Goal: Information Seeking & Learning: Find specific fact

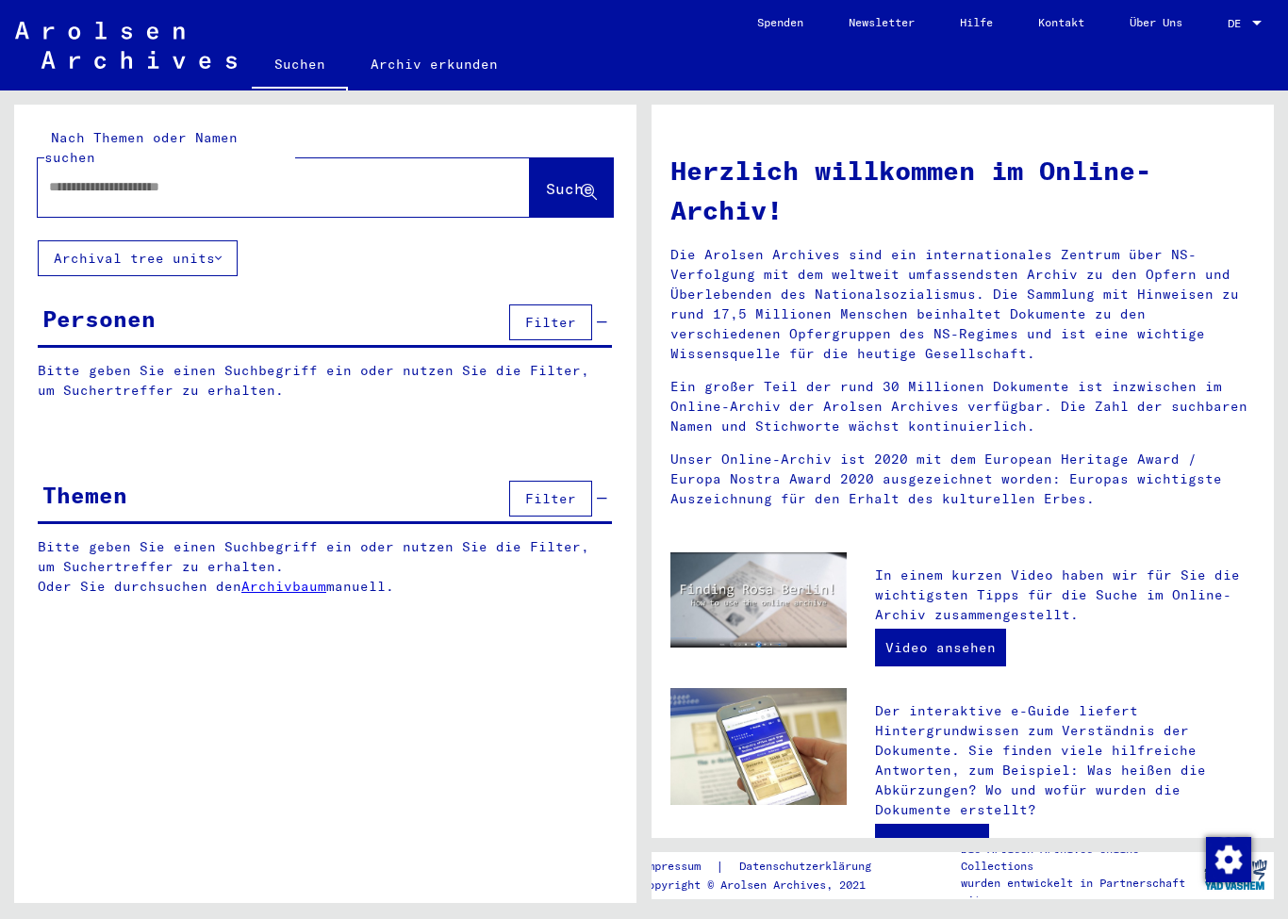
click at [395, 177] on input "text" at bounding box center [261, 187] width 424 height 20
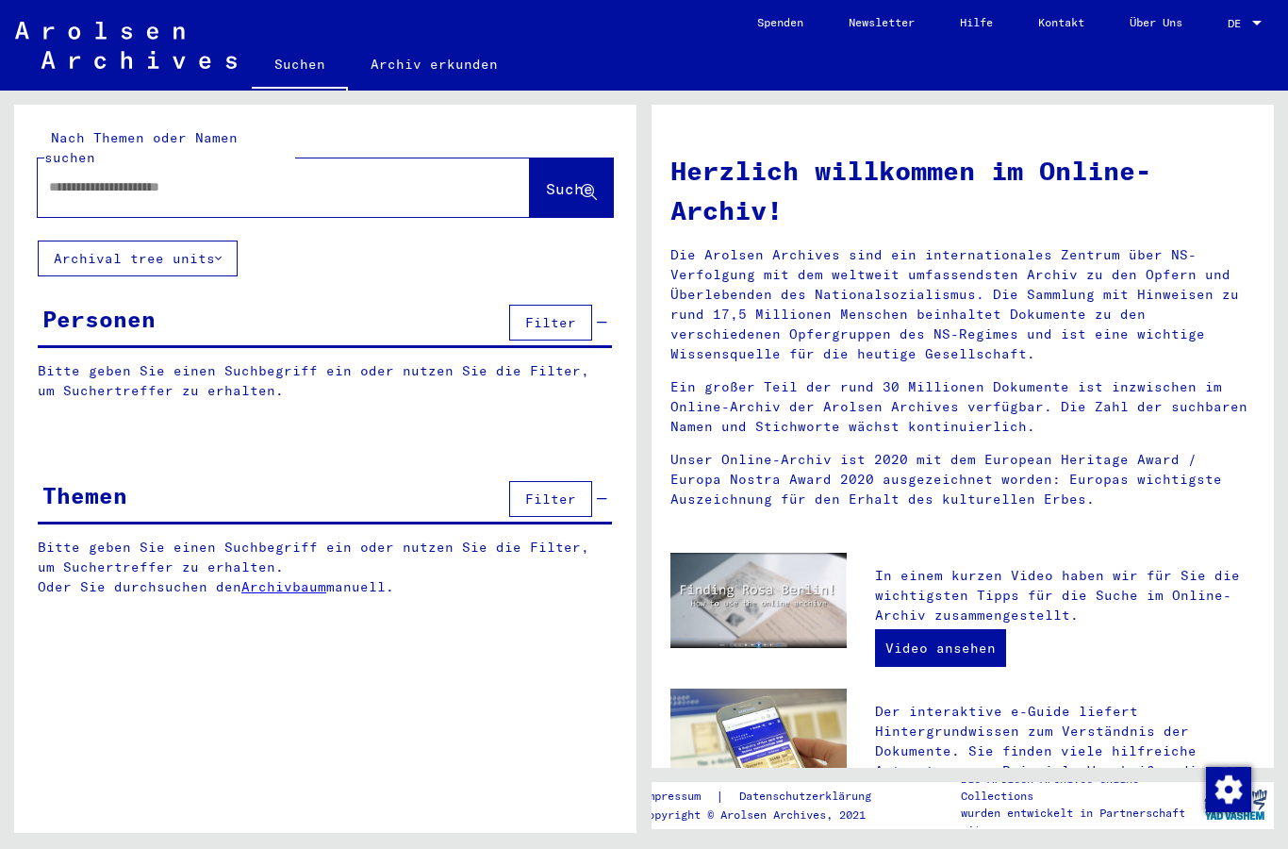
paste input "**********"
type input "**********"
click at [581, 185] on icon at bounding box center [589, 193] width 16 height 16
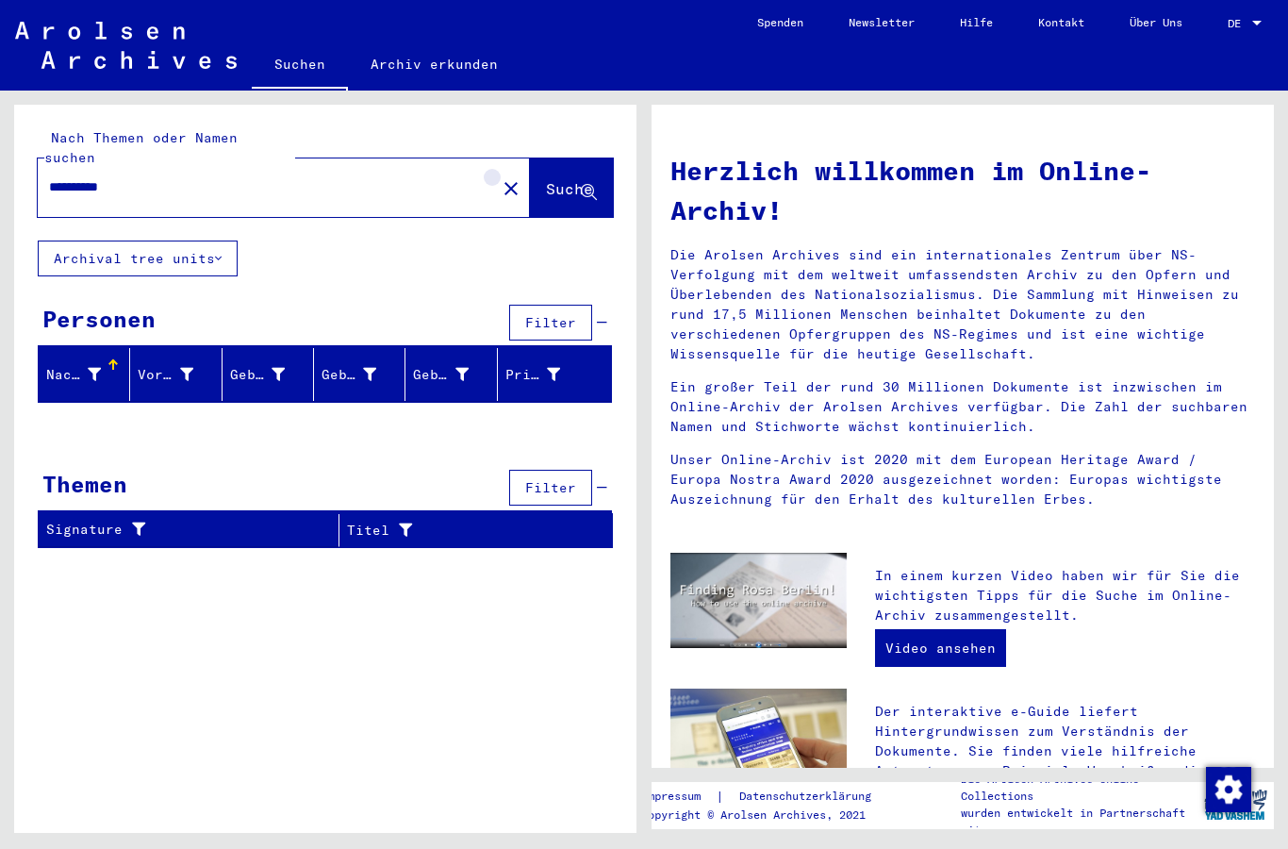
click at [500, 177] on mat-icon "close" at bounding box center [511, 188] width 23 height 23
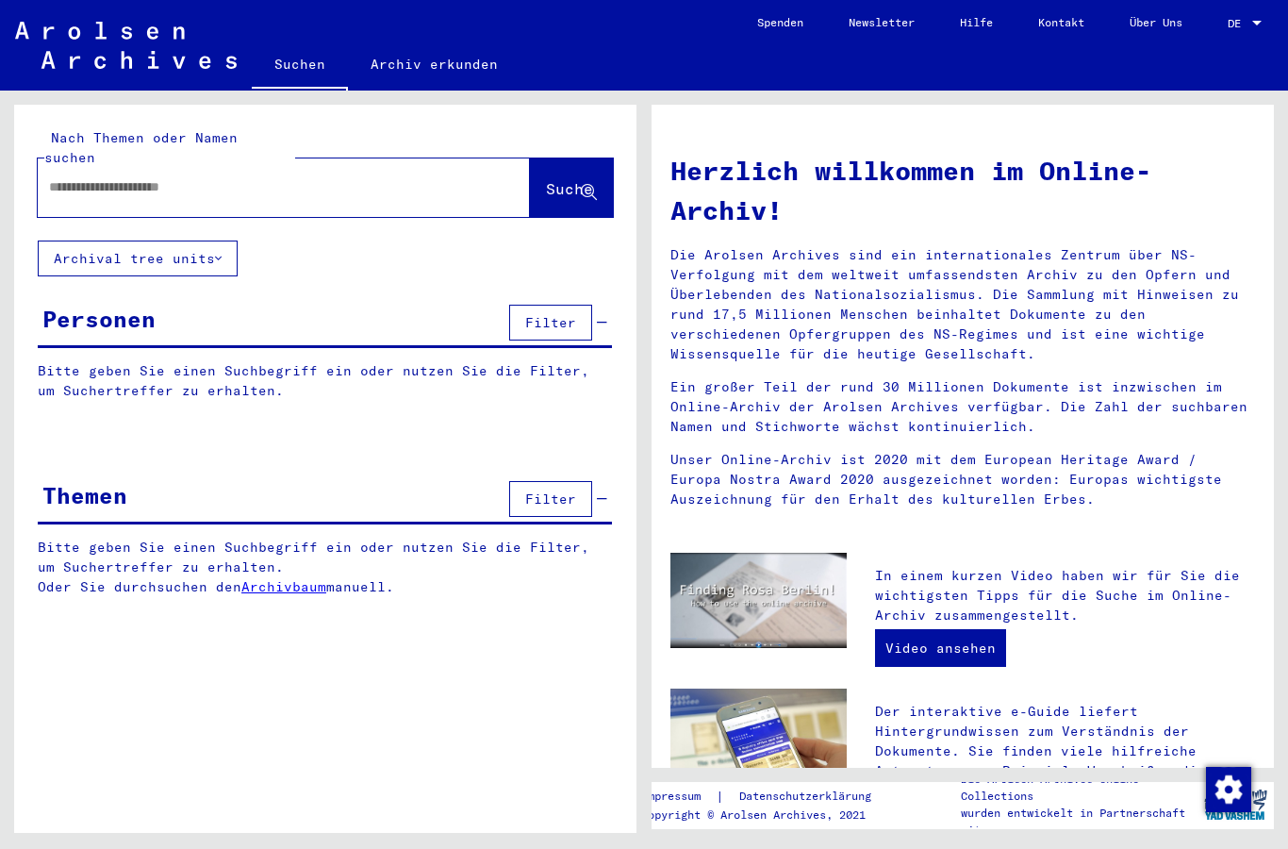
click at [345, 177] on input "text" at bounding box center [261, 187] width 424 height 20
paste input "**********"
type input "**********"
click at [581, 185] on icon at bounding box center [589, 193] width 16 height 16
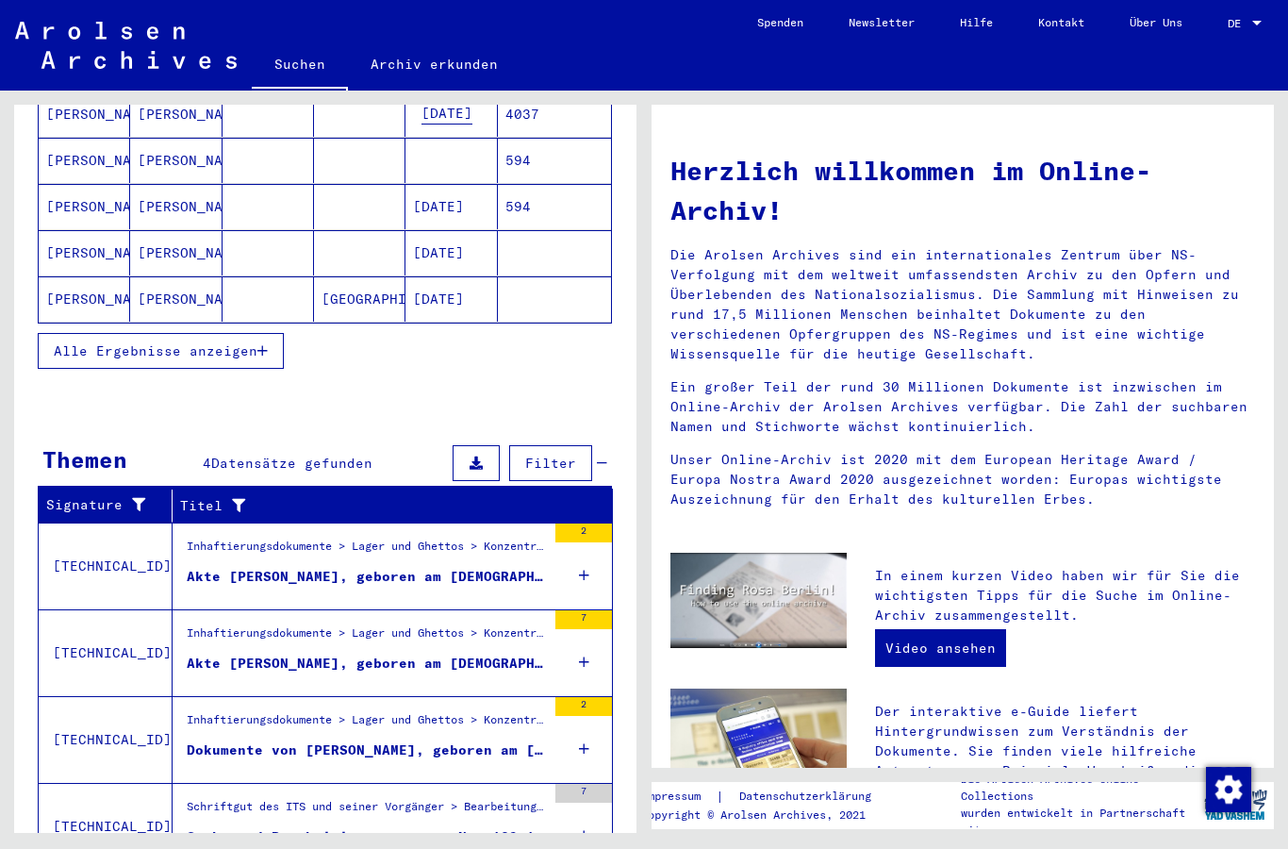
scroll to position [308, 0]
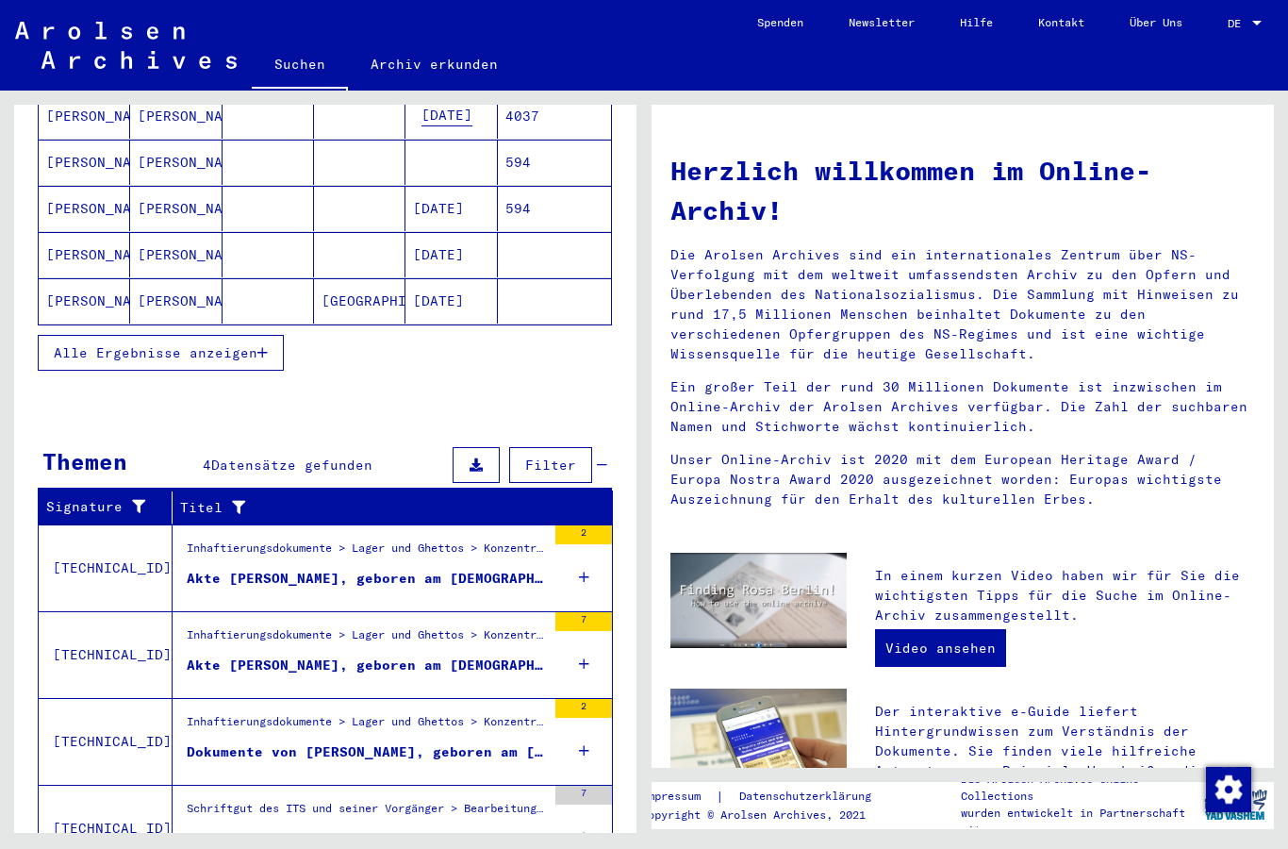
click at [462, 569] on div "Akte [PERSON_NAME], geboren am [DEMOGRAPHIC_DATA]" at bounding box center [366, 579] width 359 height 20
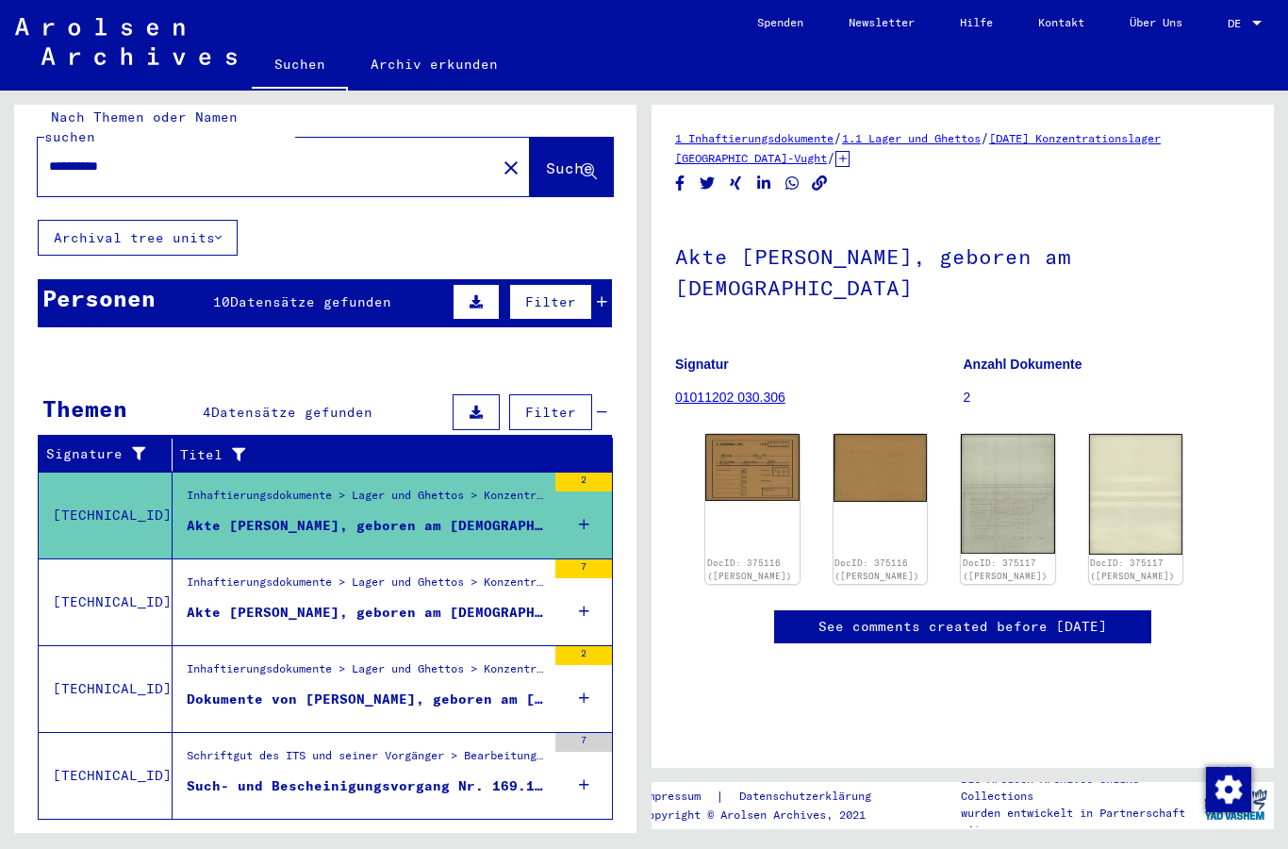
click at [754, 491] on div "DocID: 375116 ([PERSON_NAME])" at bounding box center [752, 508] width 94 height 149
click at [742, 489] on div "DocID: 375116 ([PERSON_NAME])" at bounding box center [752, 508] width 94 height 149
click at [753, 442] on img at bounding box center [752, 467] width 94 height 67
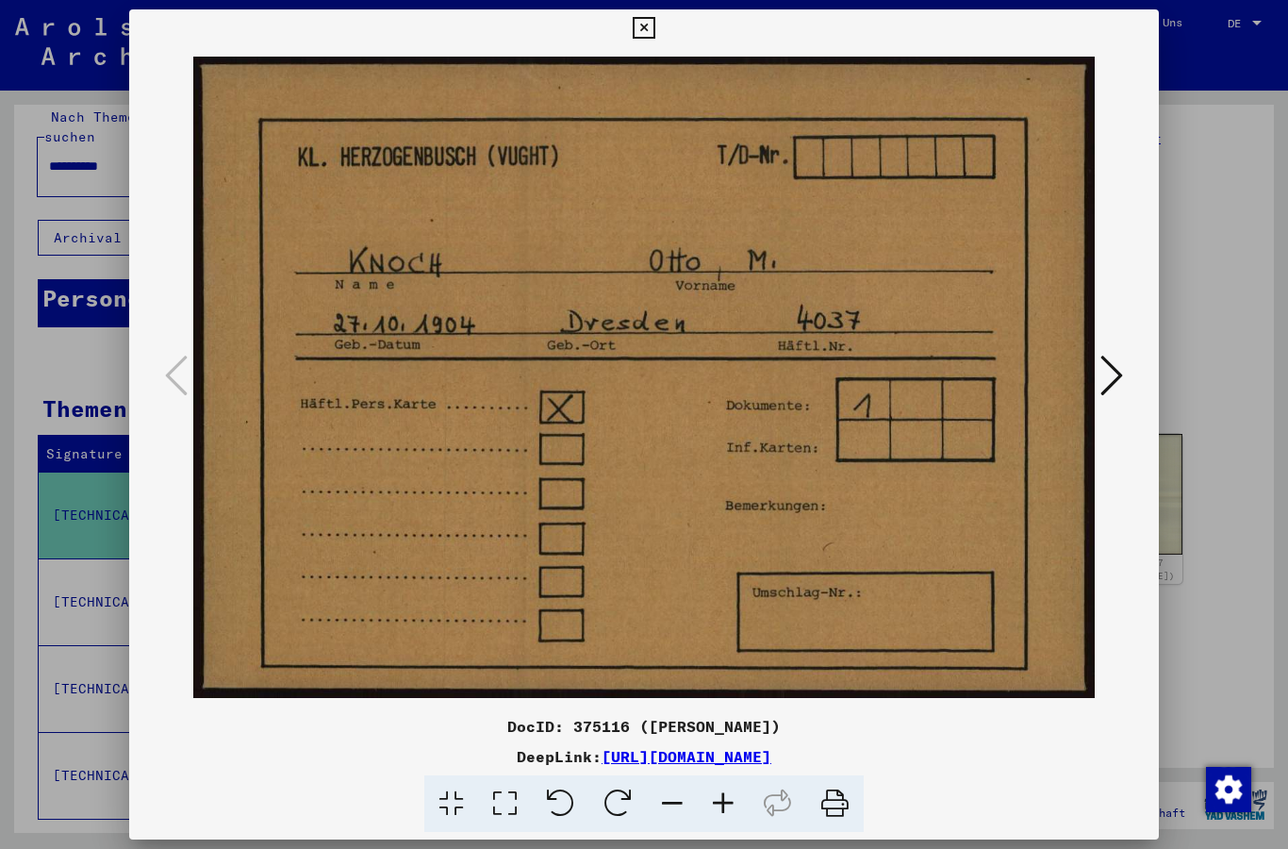
click at [1112, 380] on icon at bounding box center [1111, 375] width 23 height 45
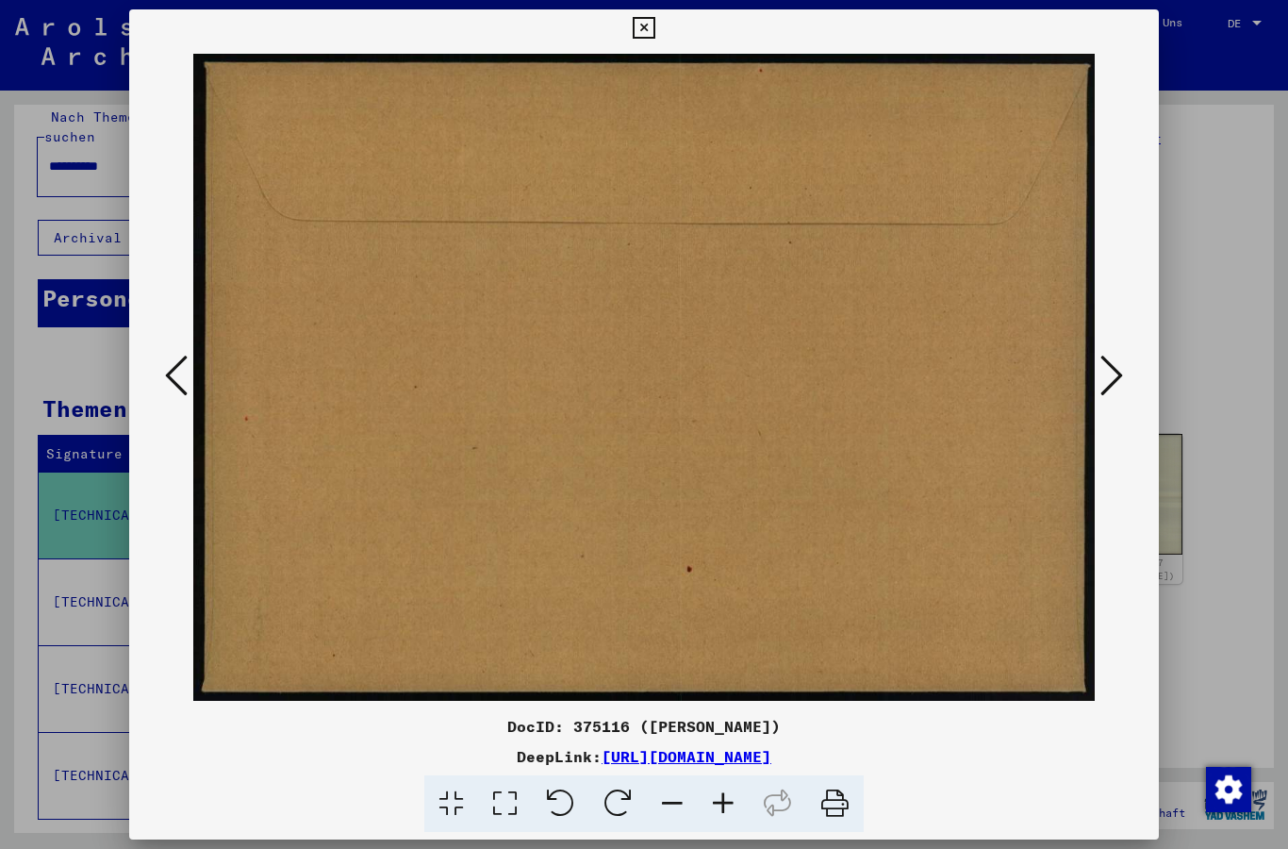
click at [1105, 391] on icon at bounding box center [1111, 375] width 23 height 45
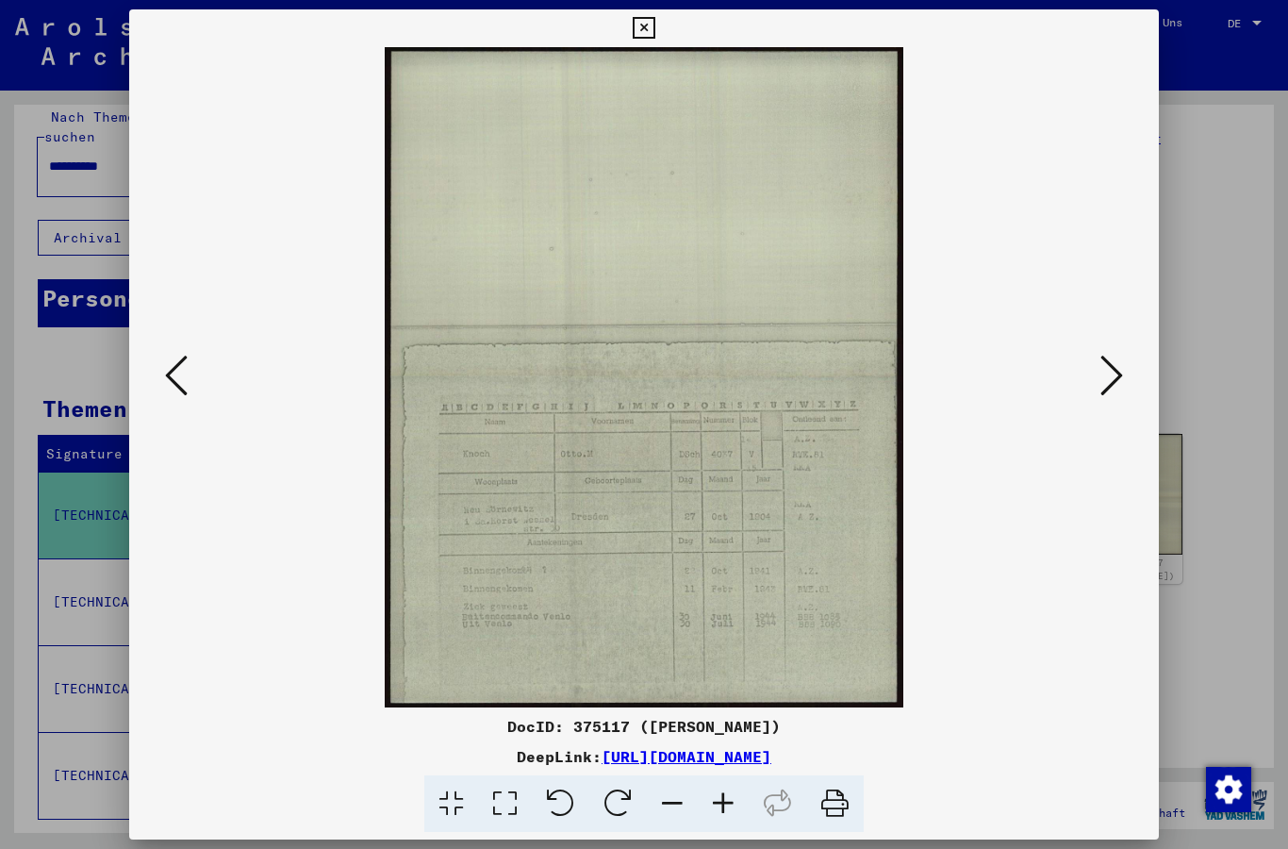
click at [654, 33] on icon at bounding box center [644, 28] width 22 height 23
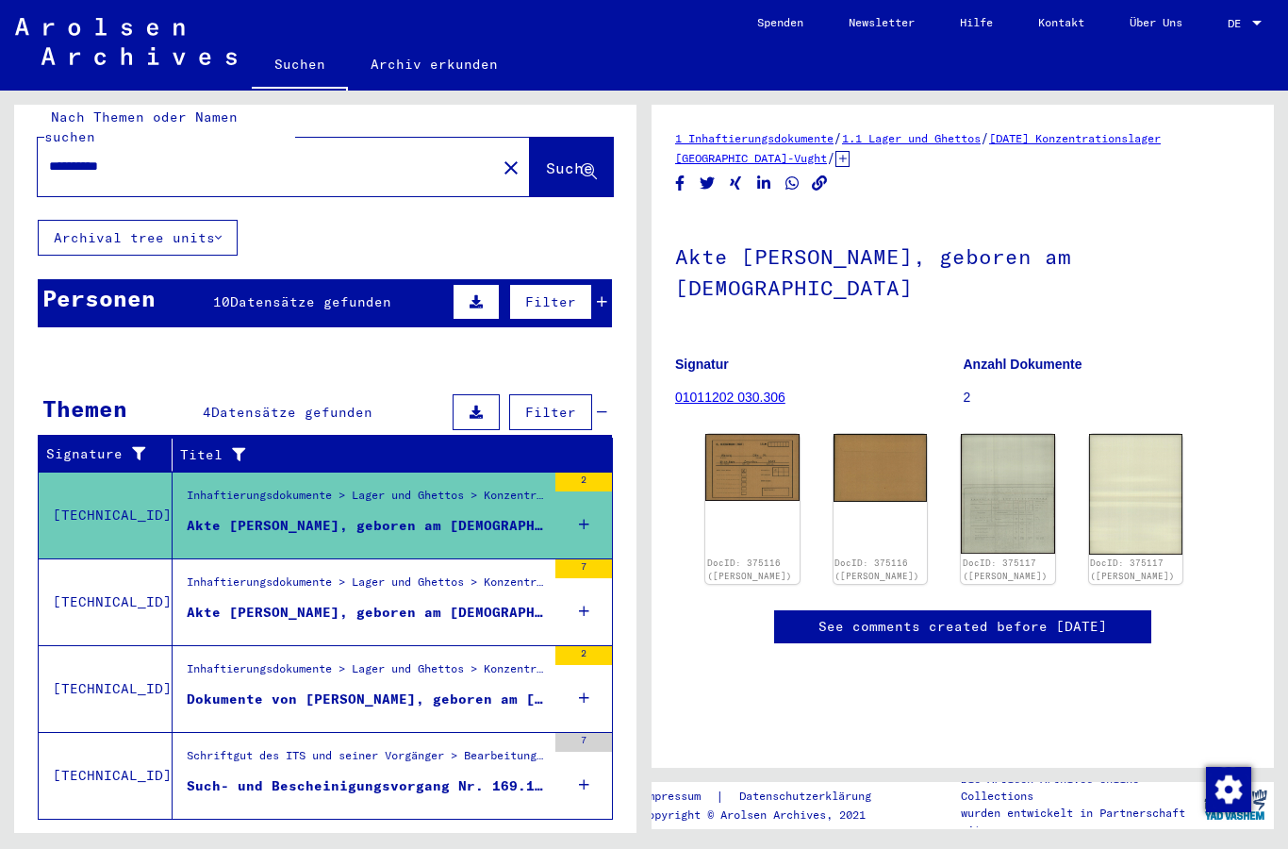
click at [428, 776] on div "Such- und Bescheinigungsvorgang Nr. 169.116 für [PERSON_NAME] geboren [DEMOGRAP…" at bounding box center [366, 786] width 359 height 20
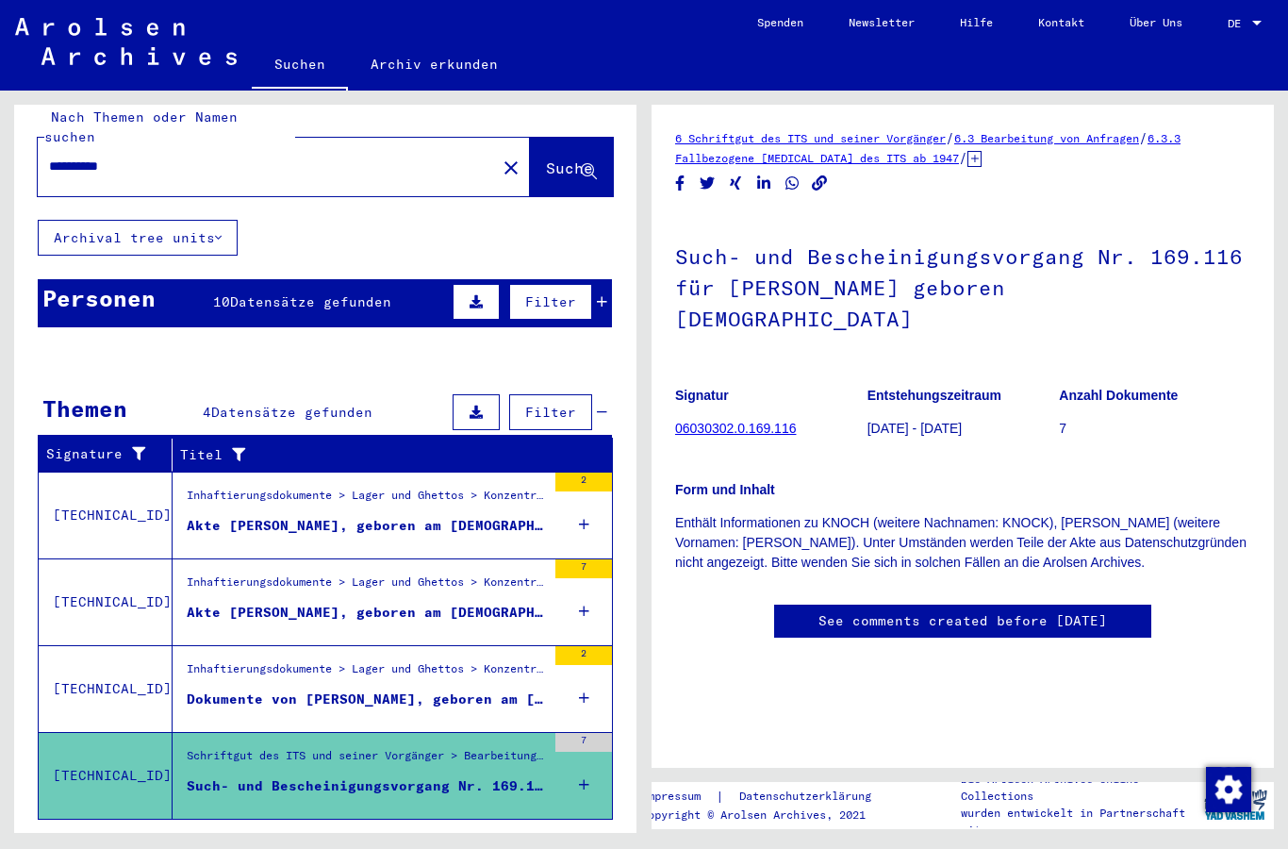
click at [446, 665] on div "Inhaftierungsdokumente > Lager und Ghettos > Konzentrationslager [GEOGRAPHIC_DA…" at bounding box center [366, 673] width 359 height 26
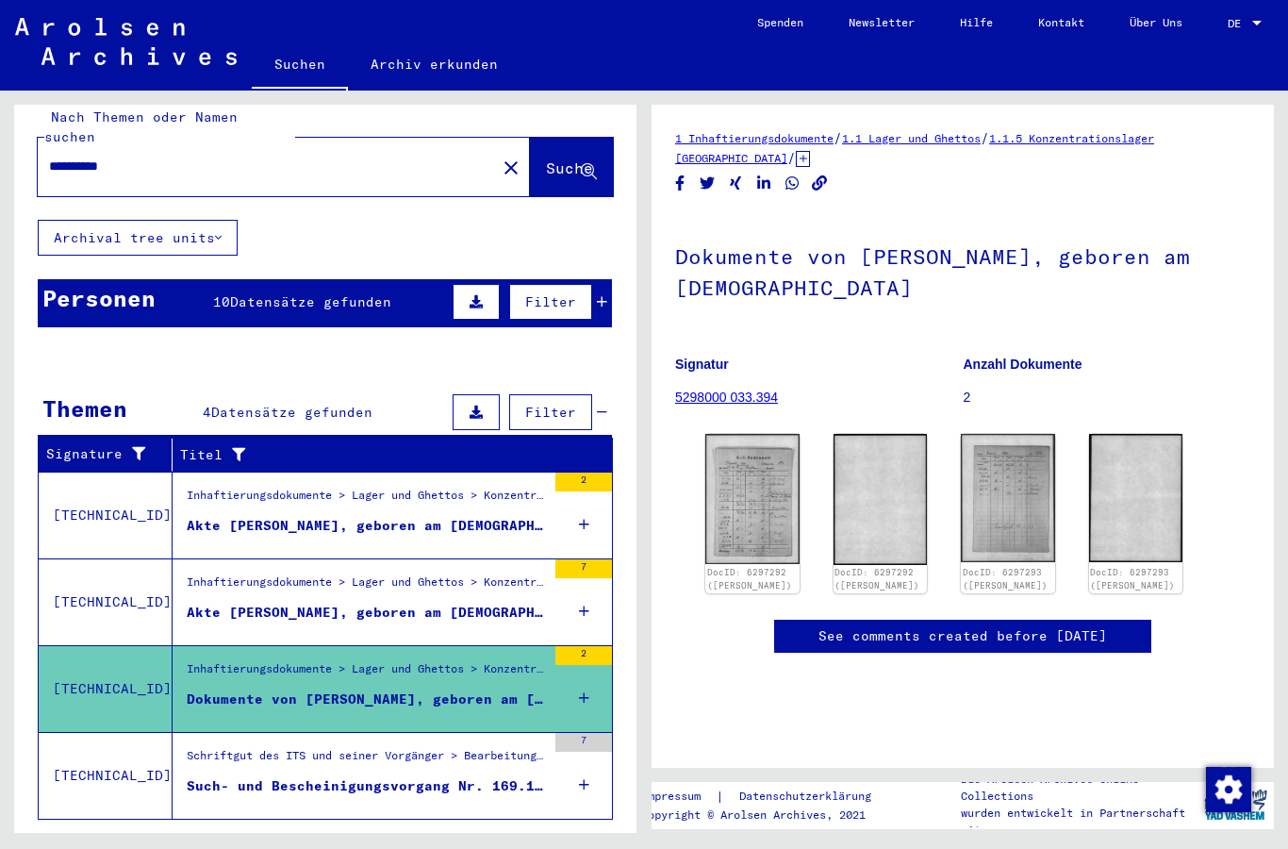
click at [421, 776] on div "Such- und Bescheinigungsvorgang Nr. 169.116 für [PERSON_NAME] geboren [DEMOGRAP…" at bounding box center [366, 786] width 359 height 20
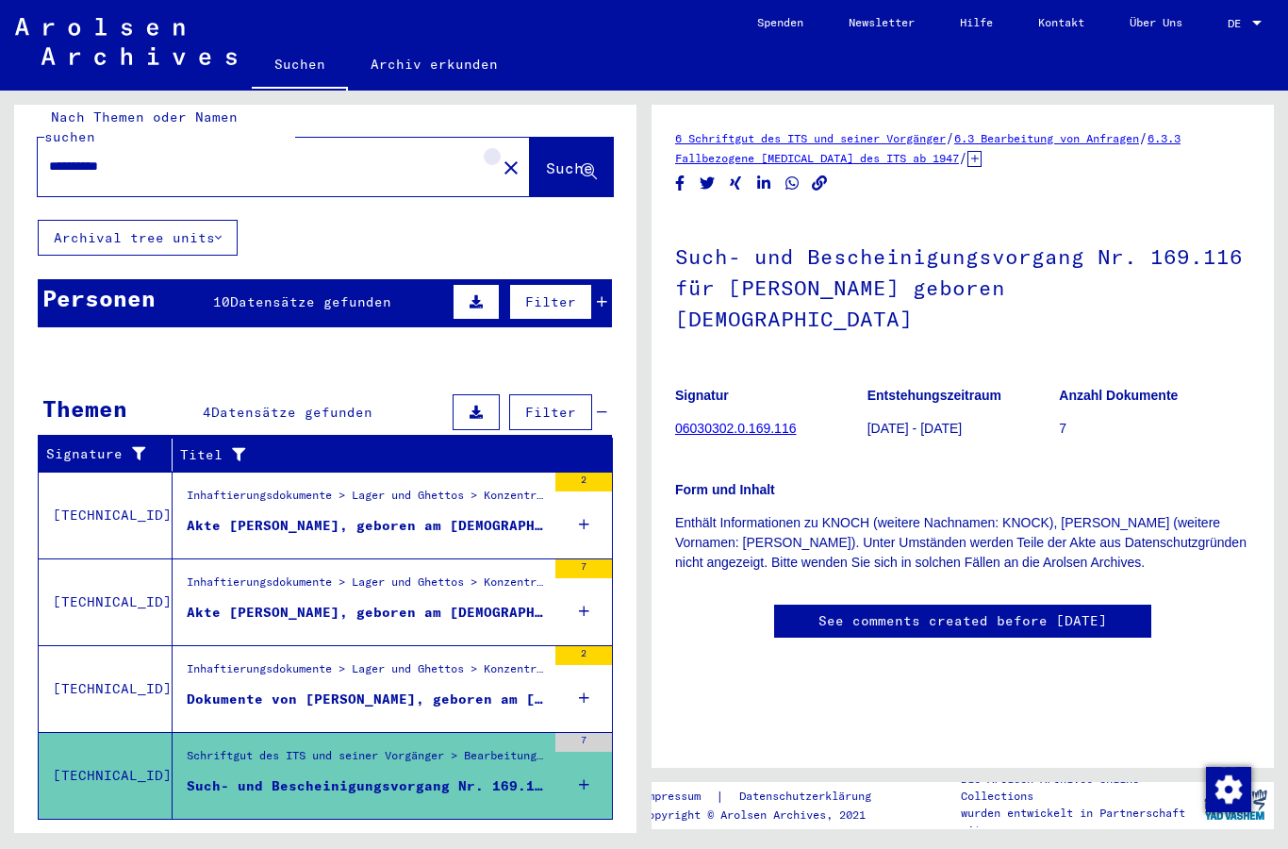
click at [492, 162] on button "close" at bounding box center [511, 167] width 38 height 38
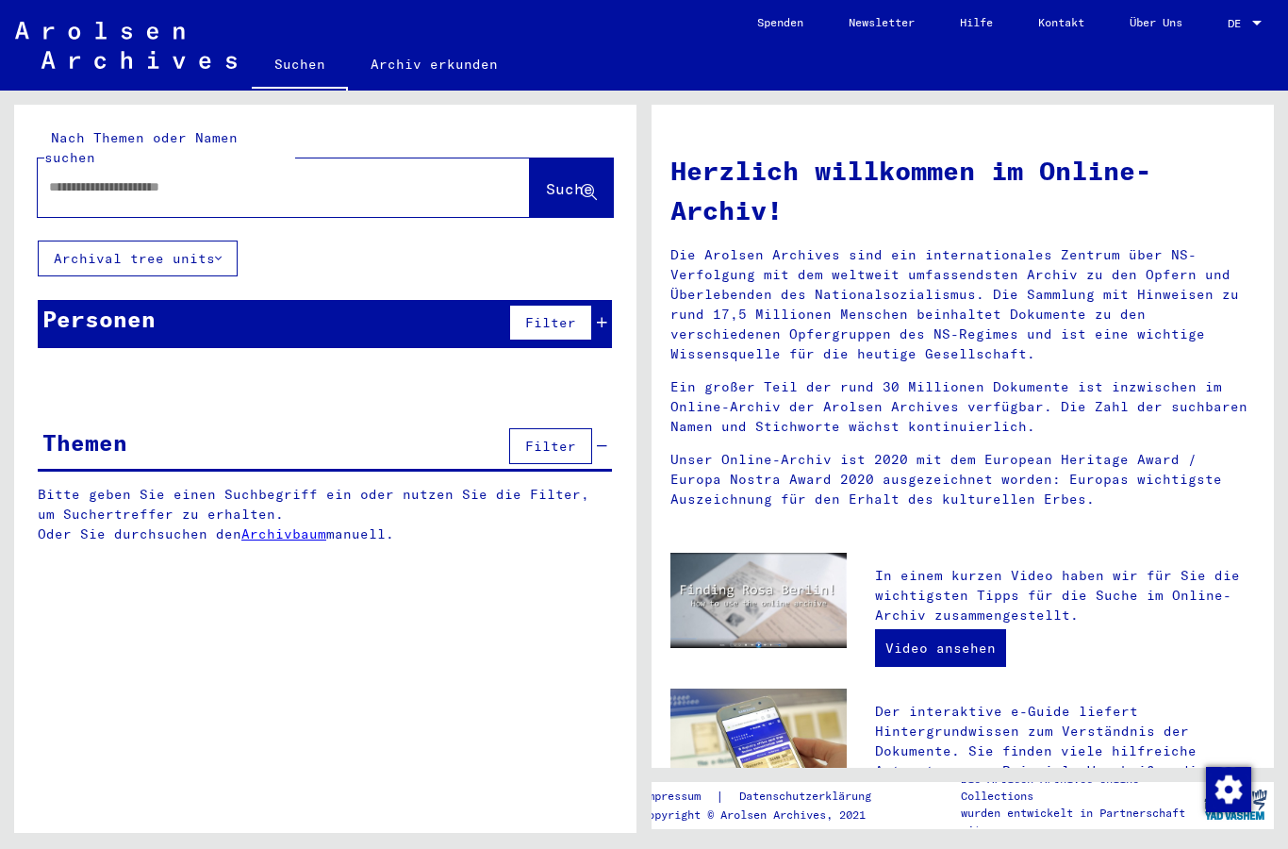
click at [434, 177] on input "text" at bounding box center [261, 187] width 424 height 20
type input "*****"
click at [586, 185] on icon at bounding box center [589, 193] width 16 height 16
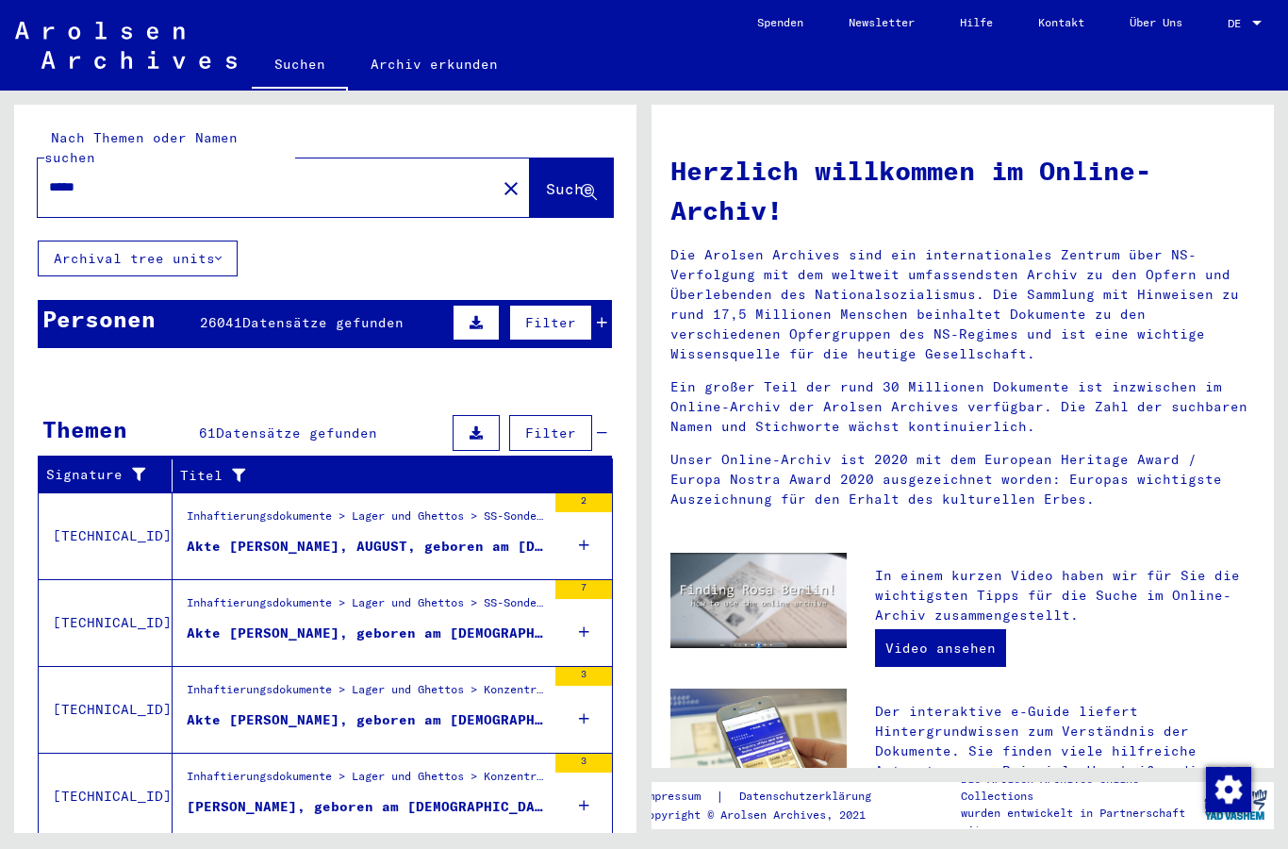
click at [453, 623] on div "Akte [PERSON_NAME], geboren am [DEMOGRAPHIC_DATA], geboren in [GEOGRAPHIC_DATA]" at bounding box center [366, 633] width 359 height 20
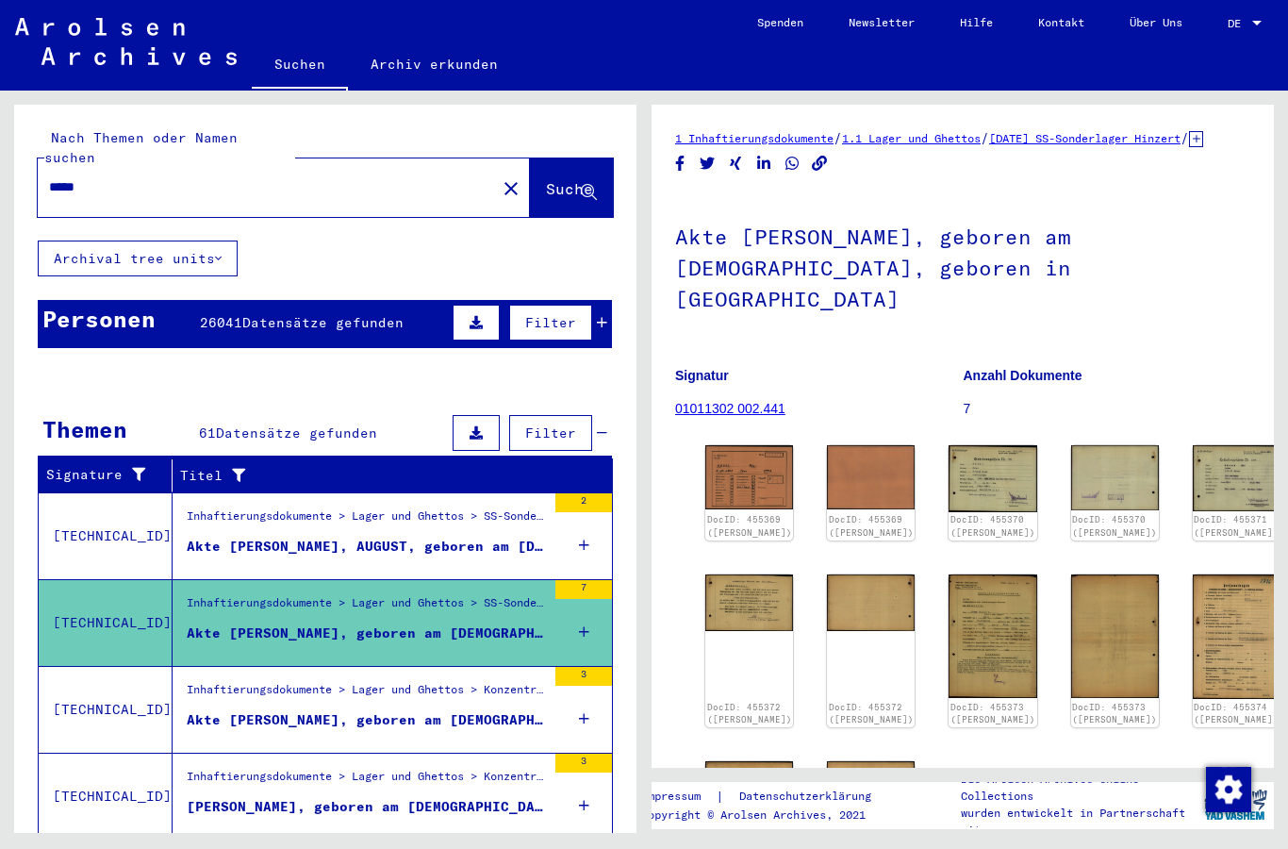
click at [737, 514] on link "DocID: 455369 ([PERSON_NAME])" at bounding box center [749, 526] width 85 height 24
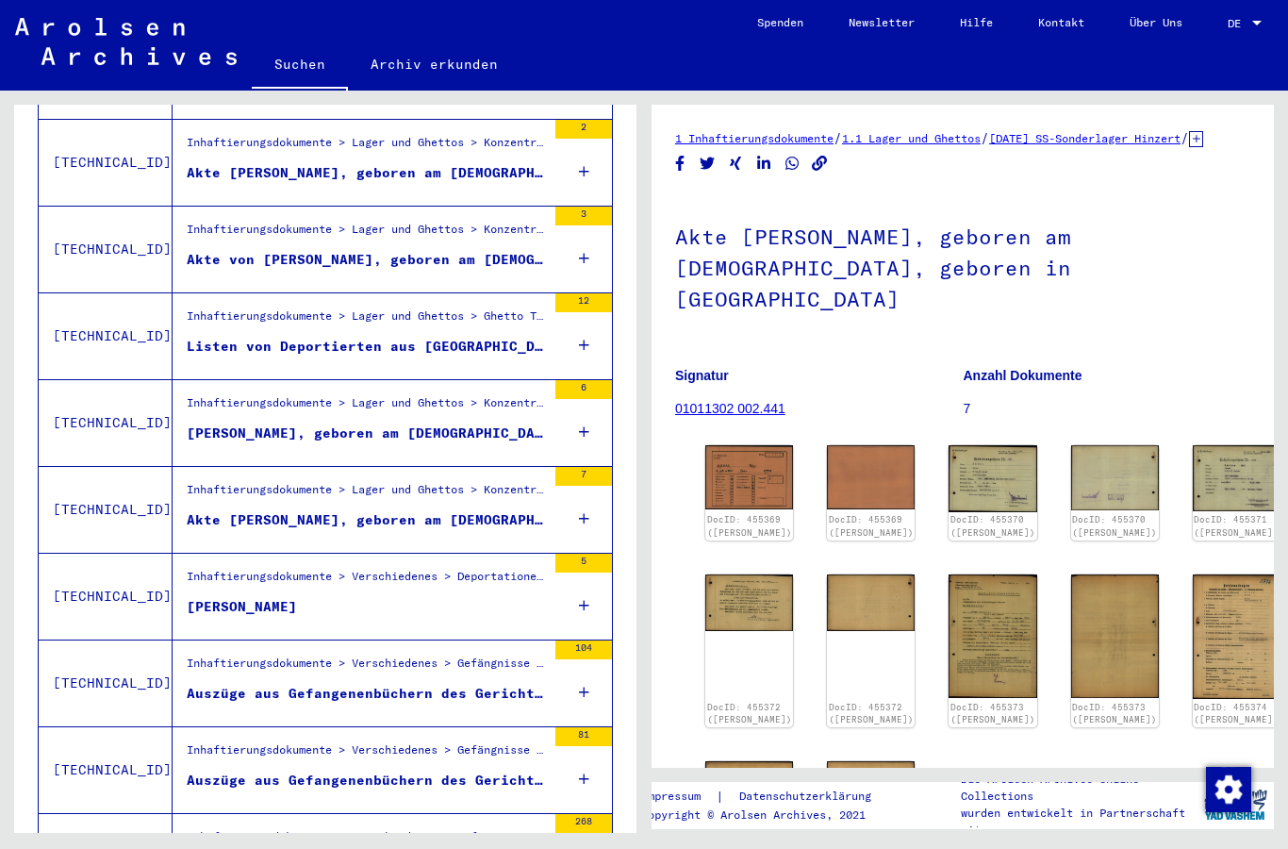
scroll to position [721, 0]
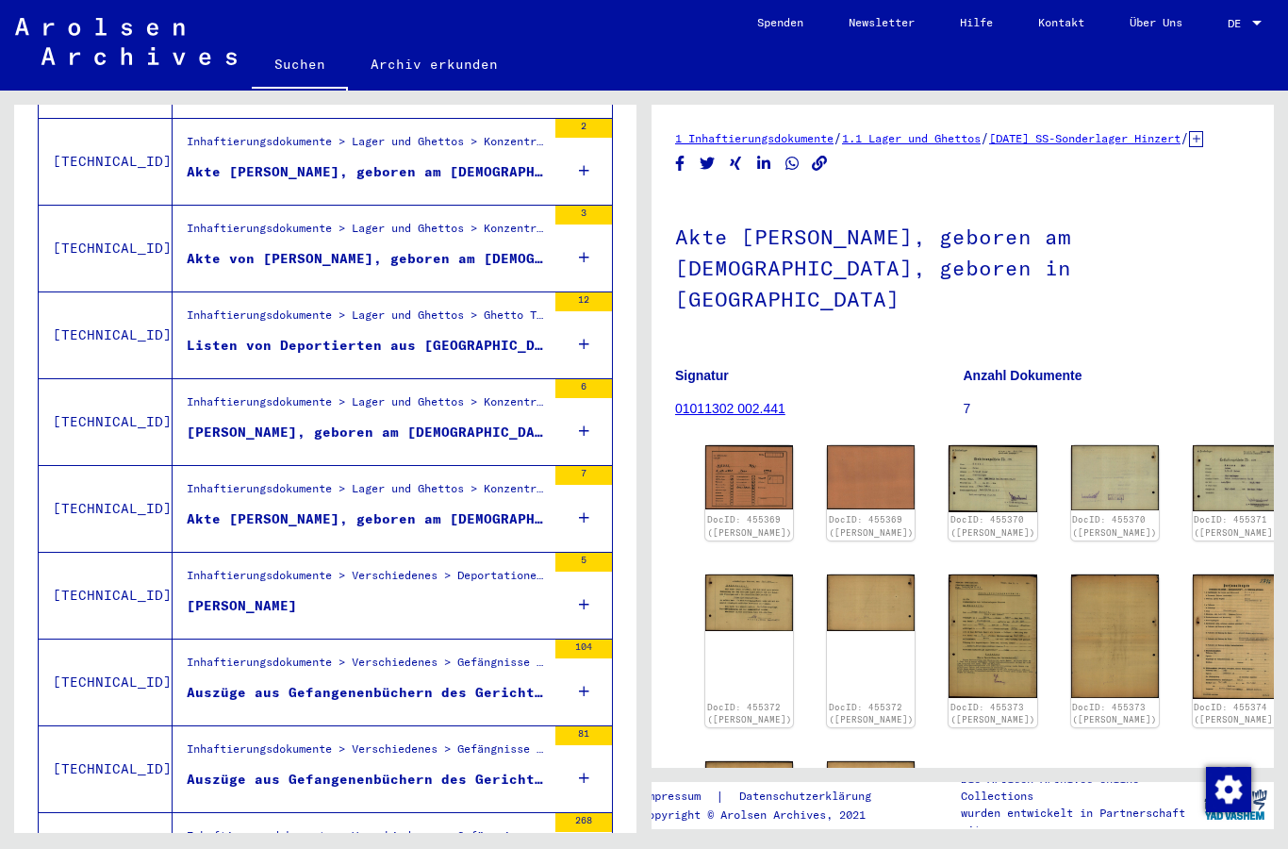
click at [399, 596] on figure "[PERSON_NAME]" at bounding box center [366, 610] width 359 height 28
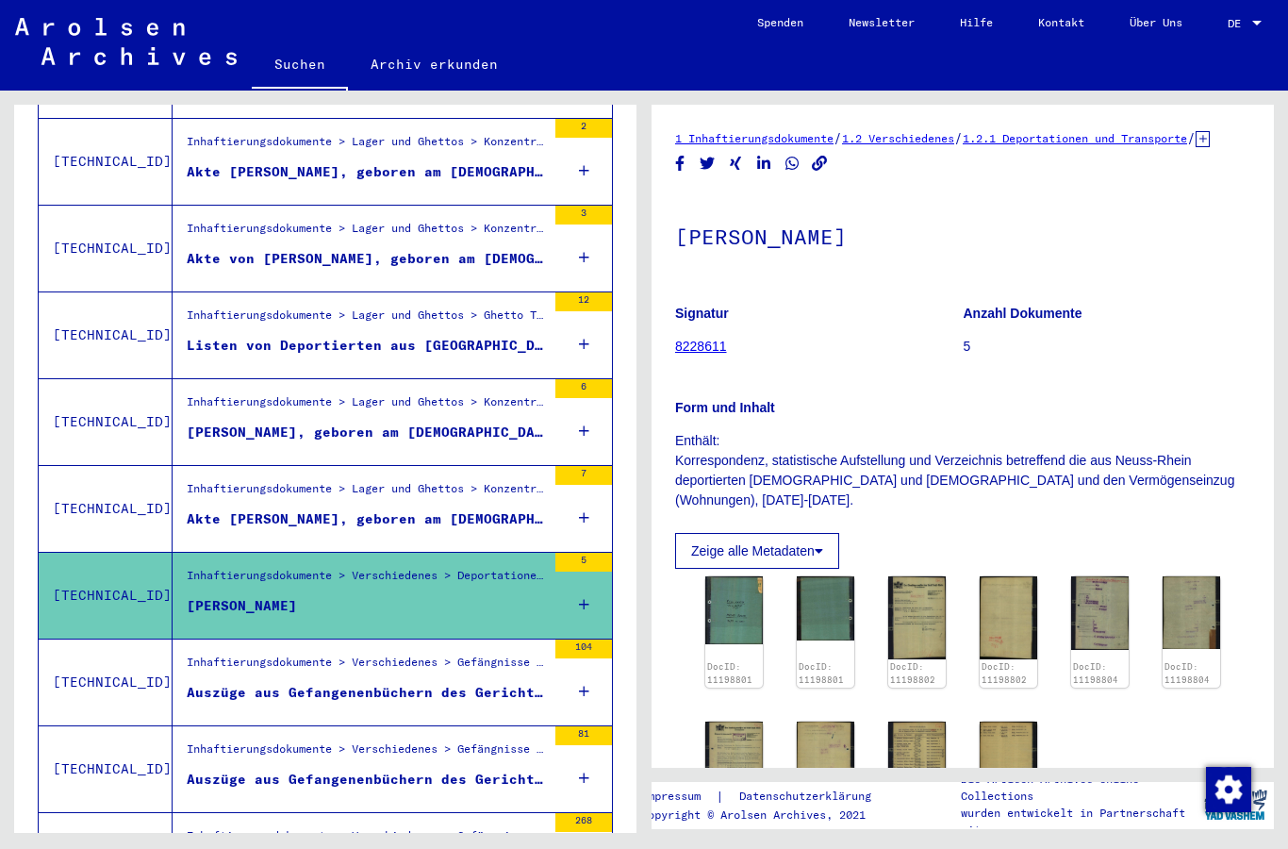
click at [741, 636] on img at bounding box center [734, 610] width 58 height 68
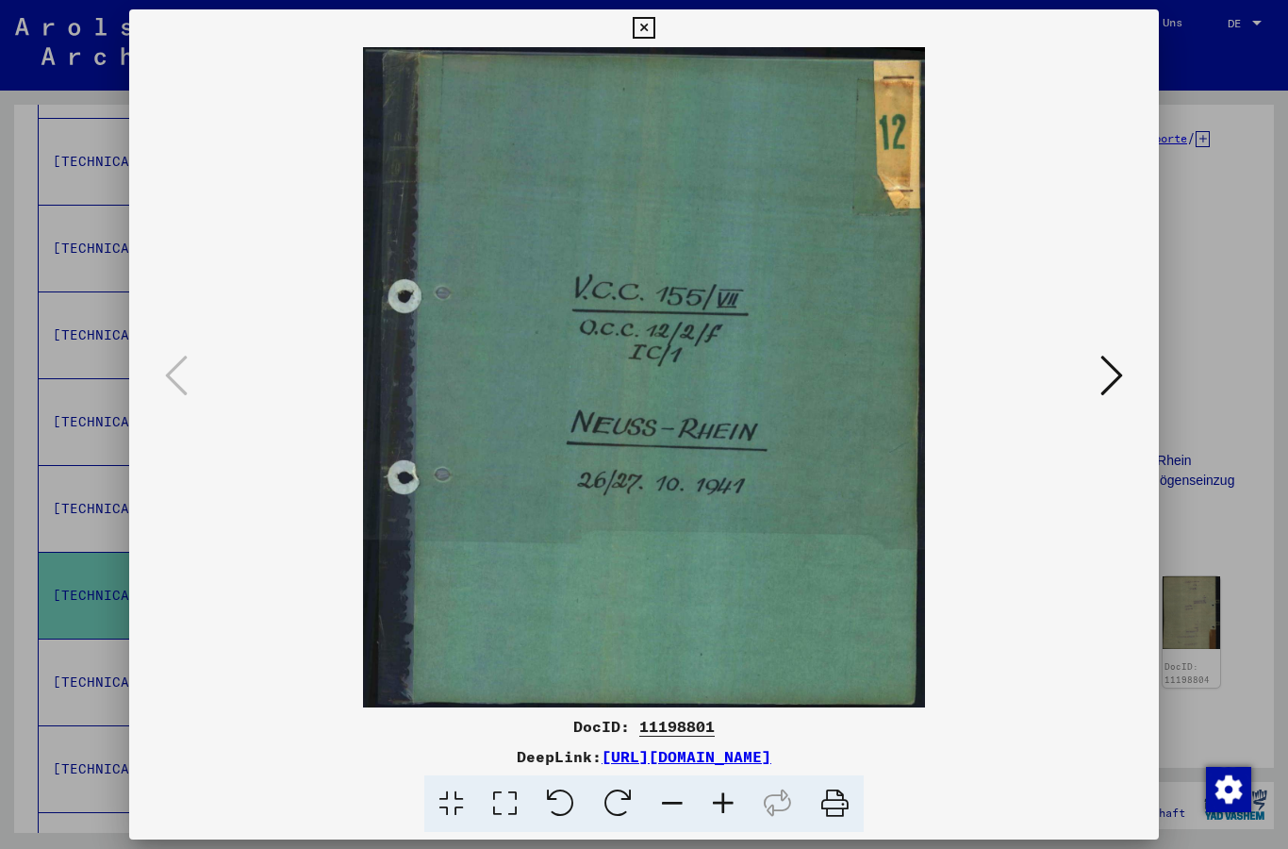
click at [1112, 381] on icon at bounding box center [1111, 375] width 23 height 45
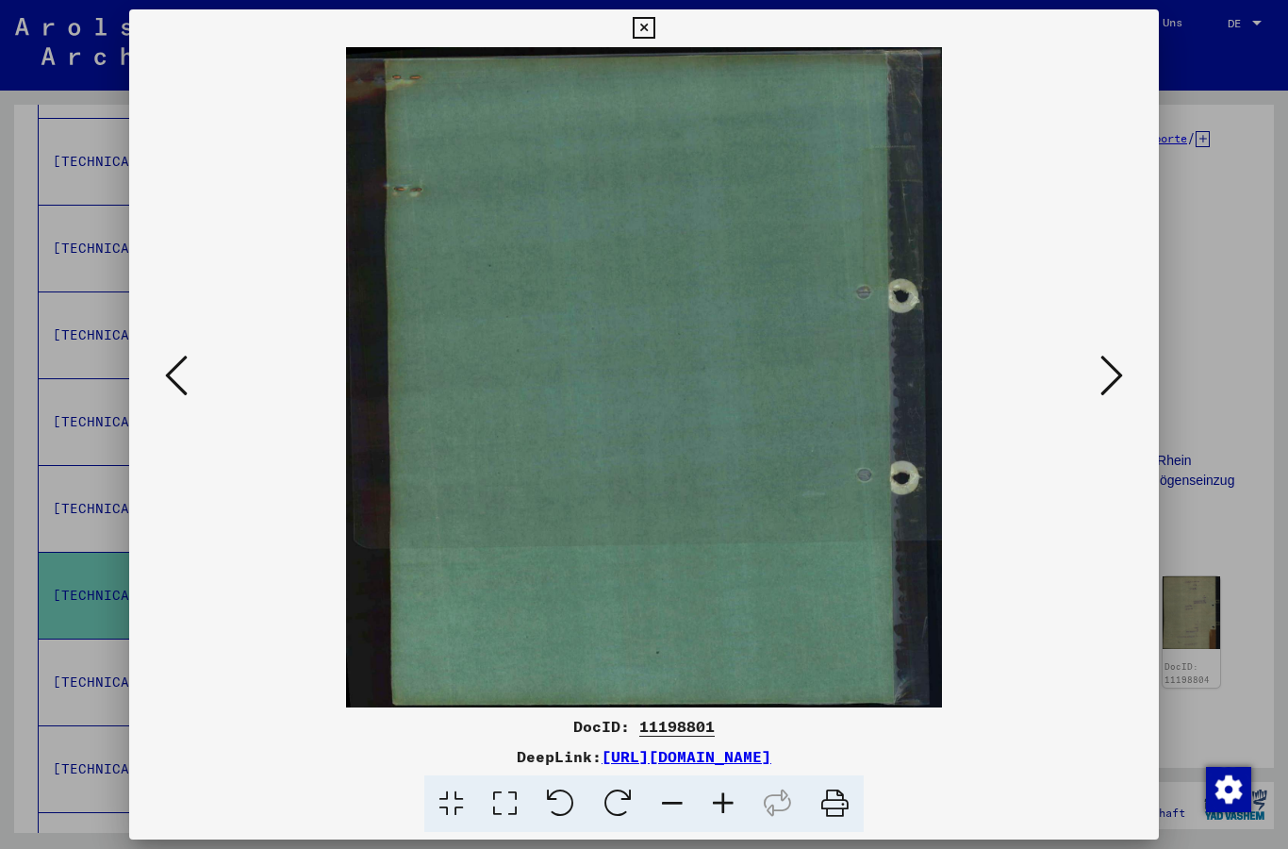
click at [1112, 379] on icon at bounding box center [1111, 375] width 23 height 45
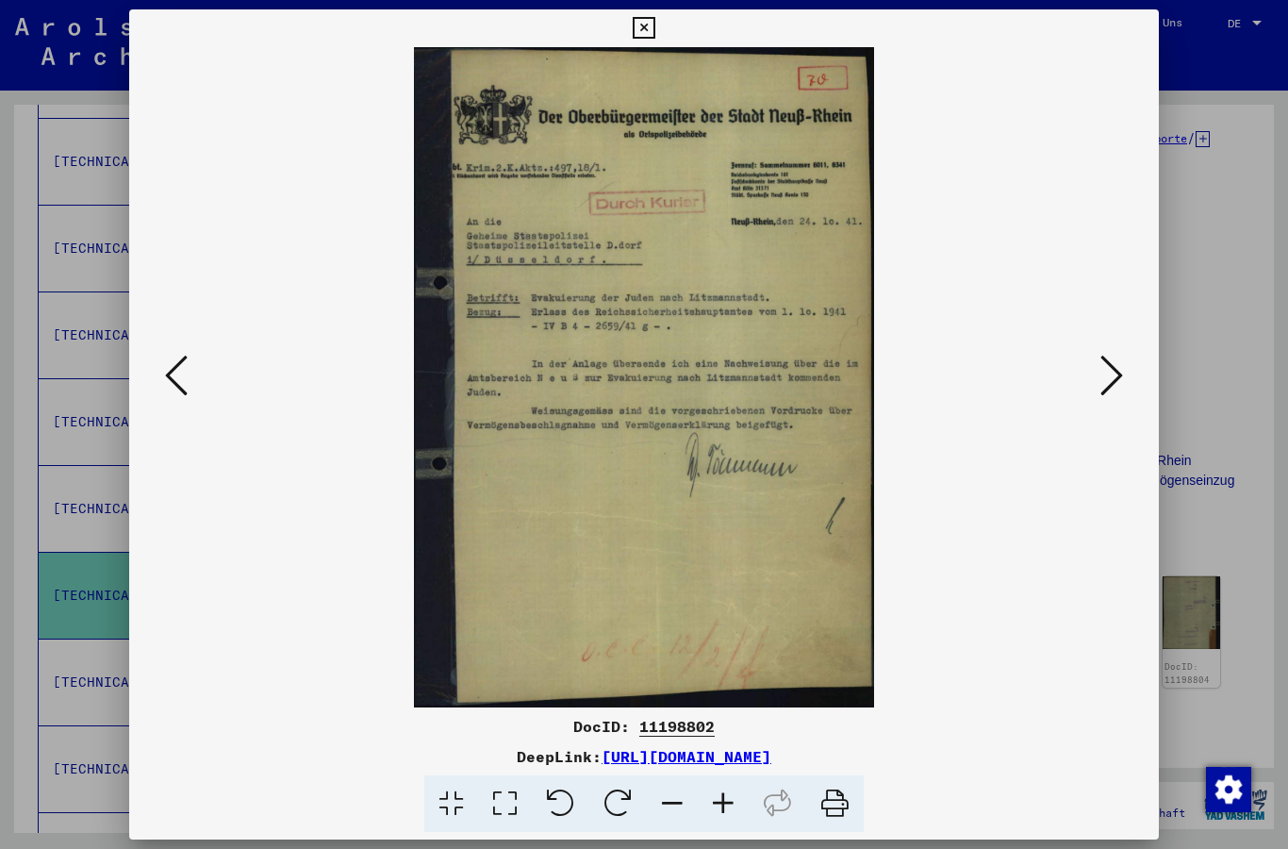
click at [1110, 381] on icon at bounding box center [1111, 375] width 23 height 45
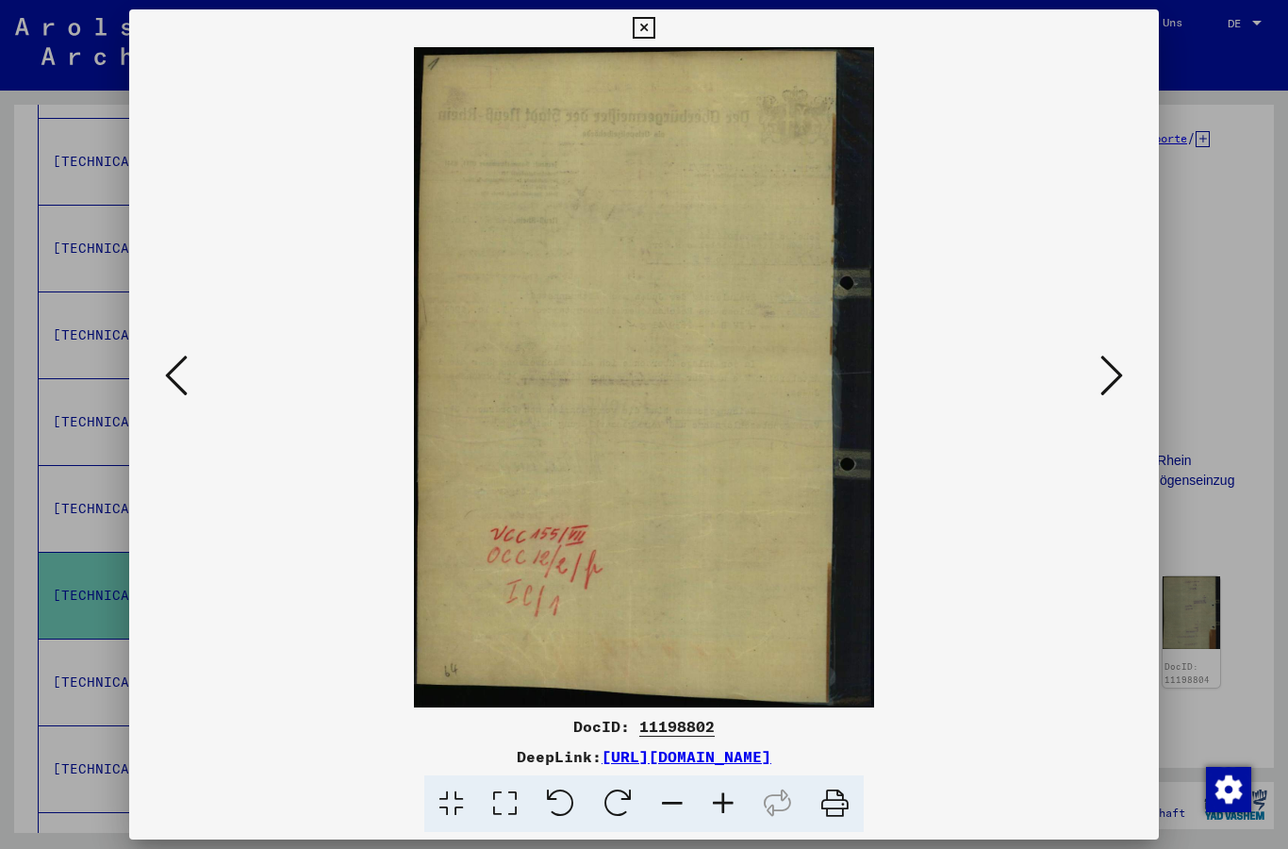
click at [1108, 388] on icon at bounding box center [1111, 375] width 23 height 45
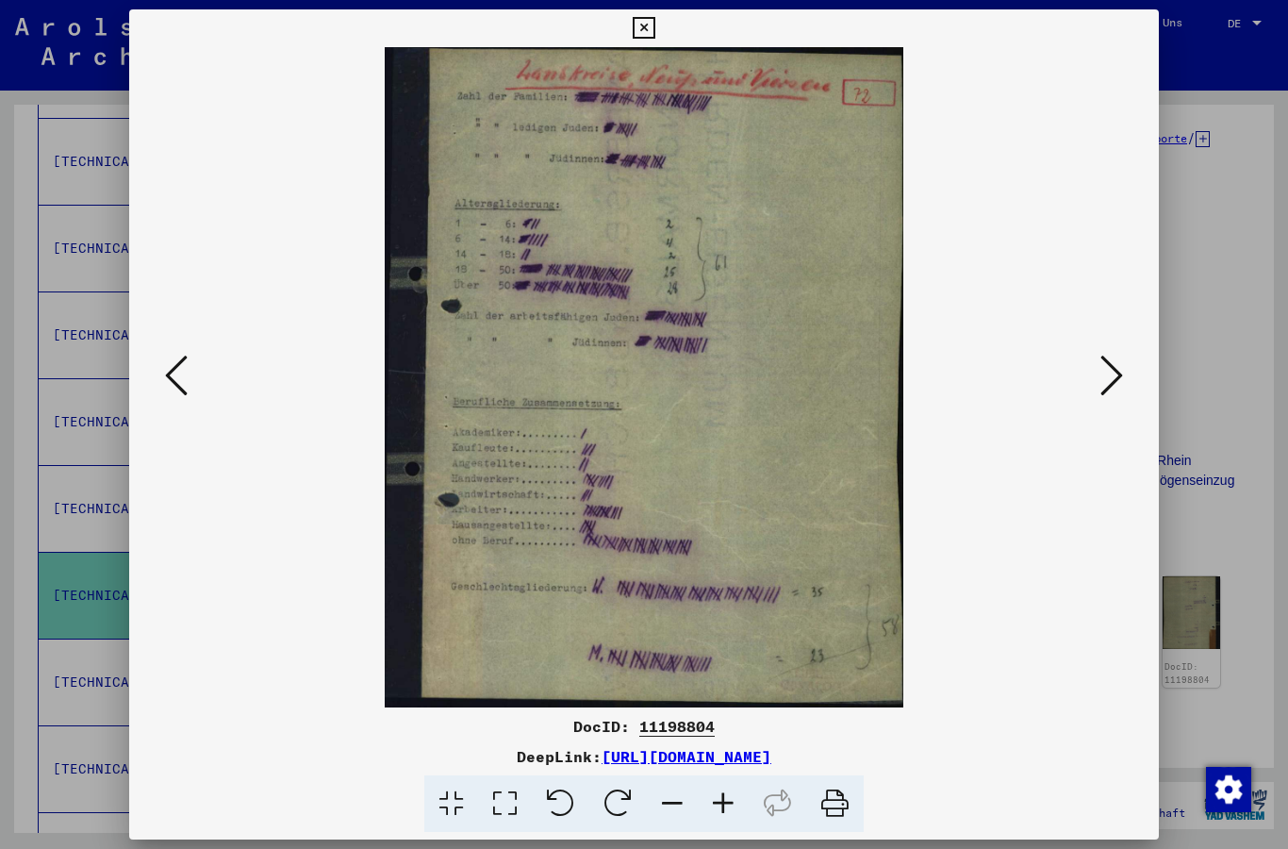
click at [1126, 352] on button at bounding box center [1112, 377] width 34 height 54
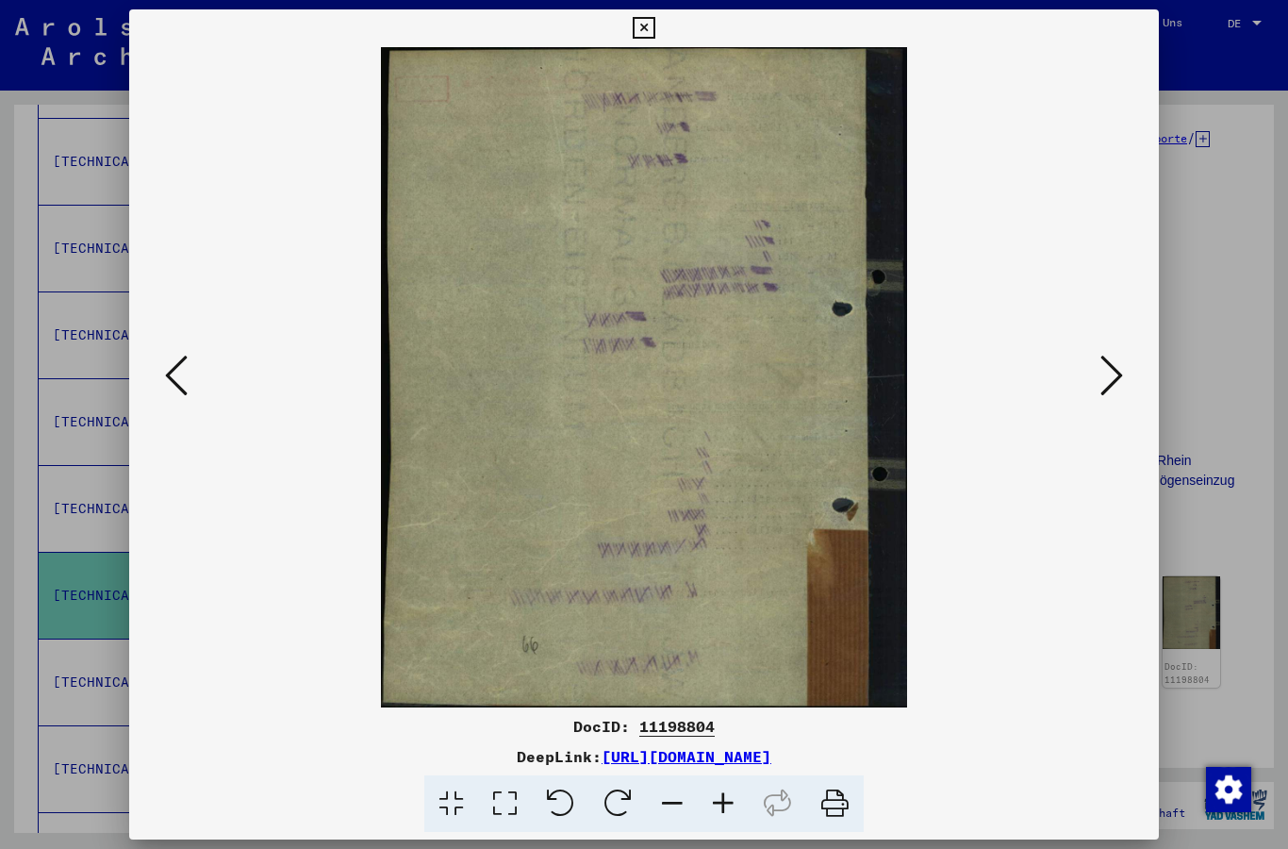
click at [1115, 363] on icon at bounding box center [1111, 375] width 23 height 45
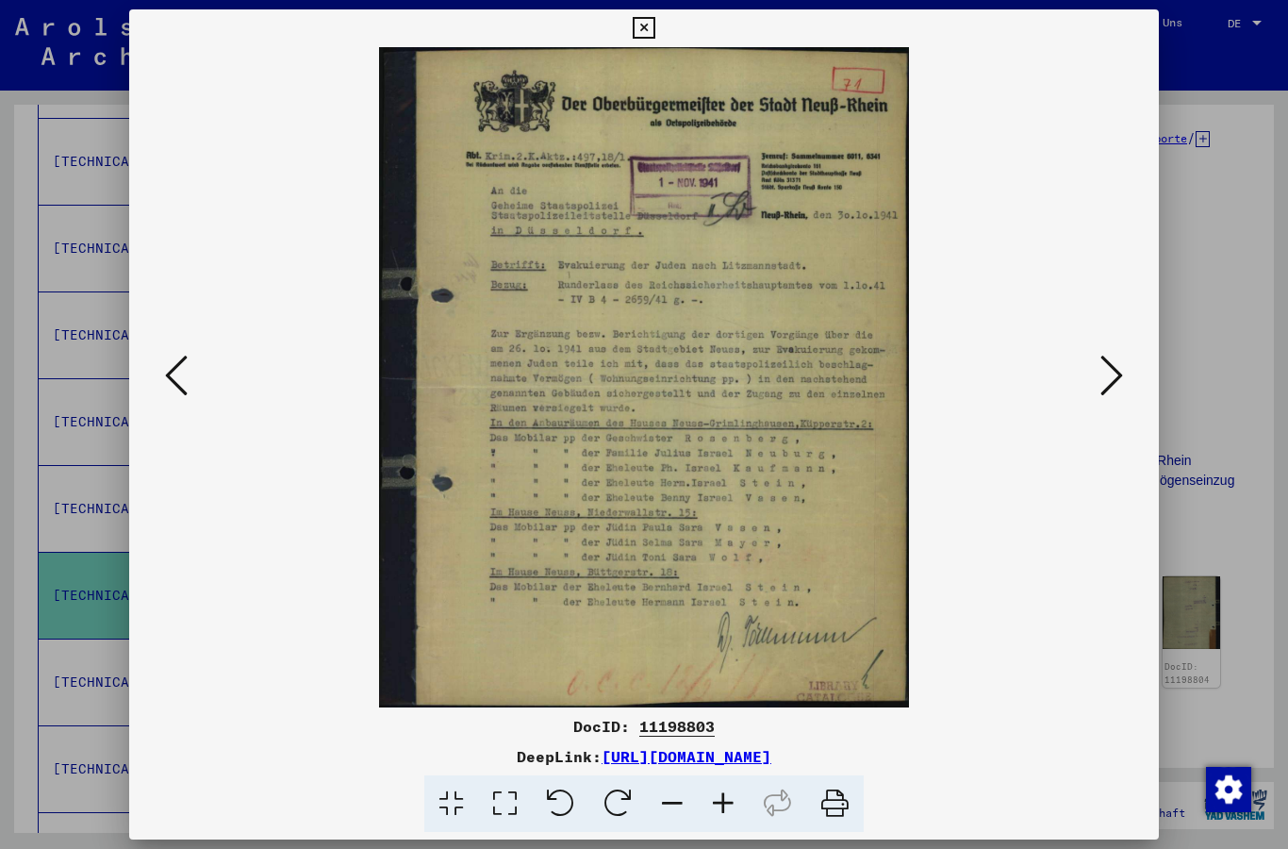
click at [1120, 365] on icon at bounding box center [1111, 375] width 23 height 45
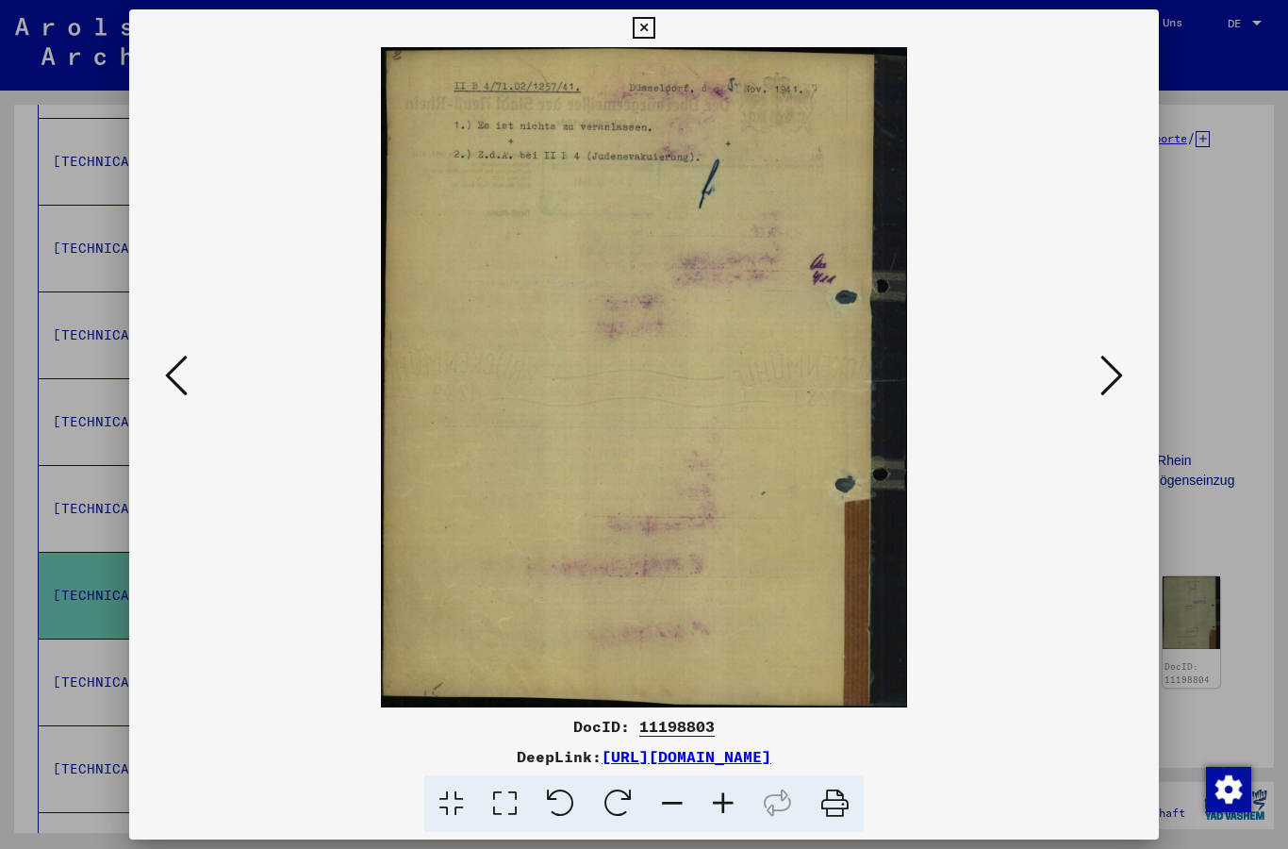
click at [1123, 365] on icon at bounding box center [1111, 375] width 23 height 45
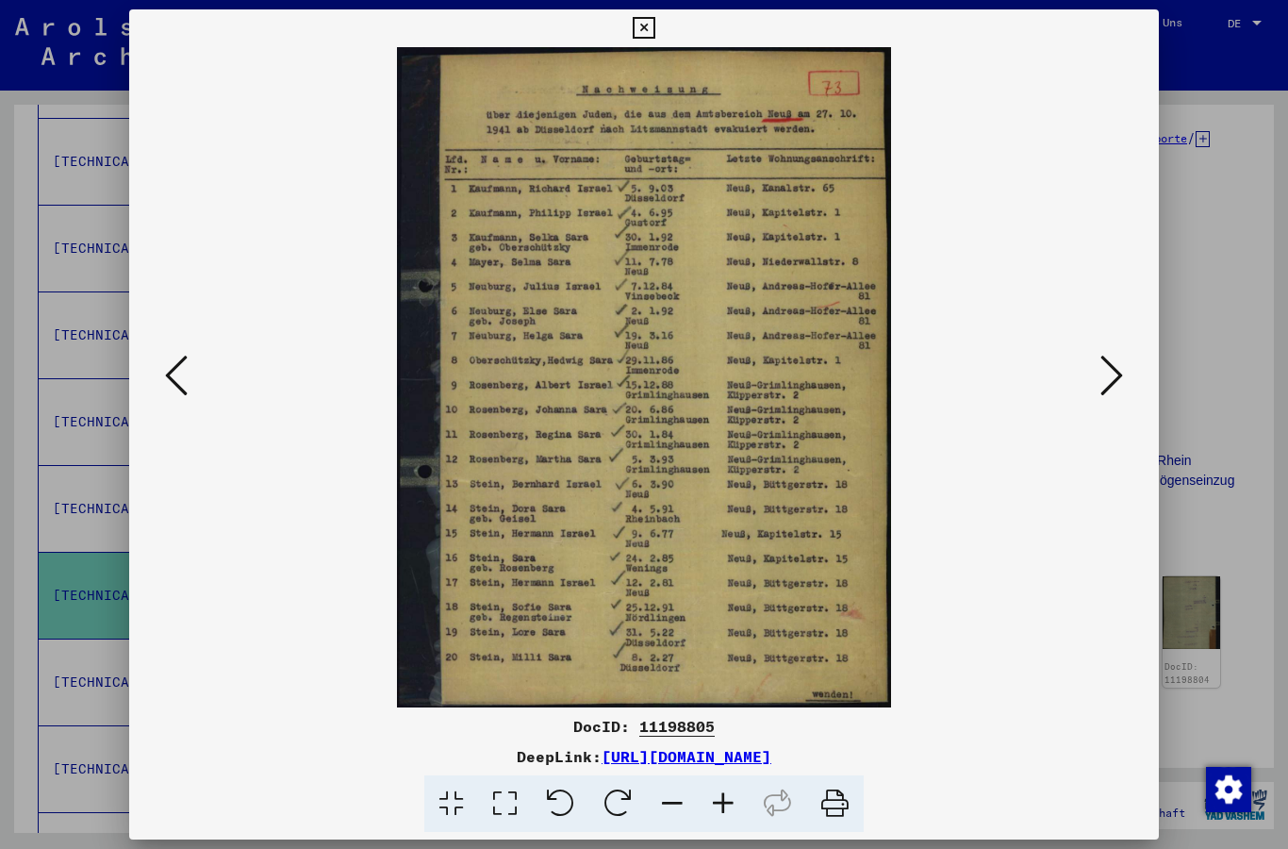
click at [1119, 368] on icon at bounding box center [1111, 375] width 23 height 45
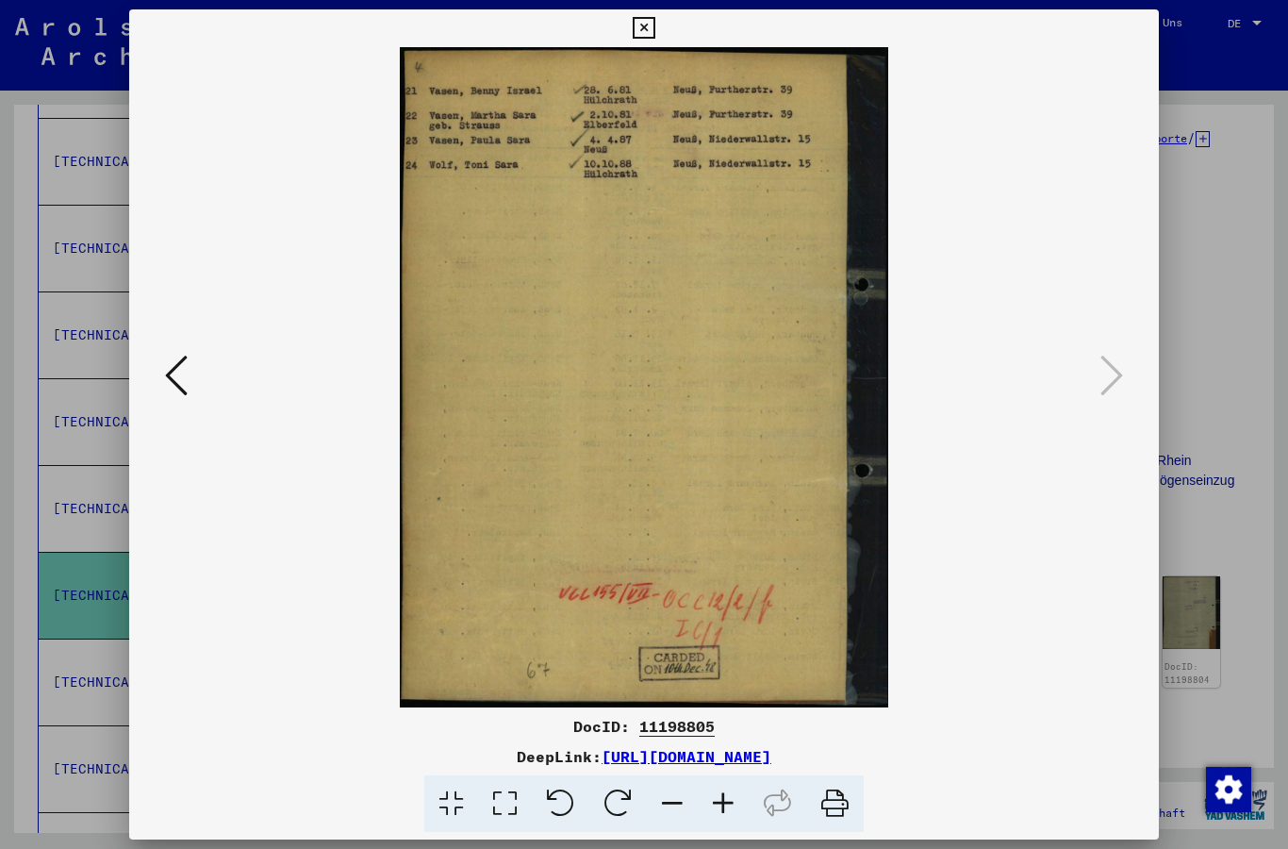
click at [1134, 368] on div at bounding box center [644, 377] width 1031 height 660
click at [1161, 42] on div at bounding box center [644, 424] width 1288 height 849
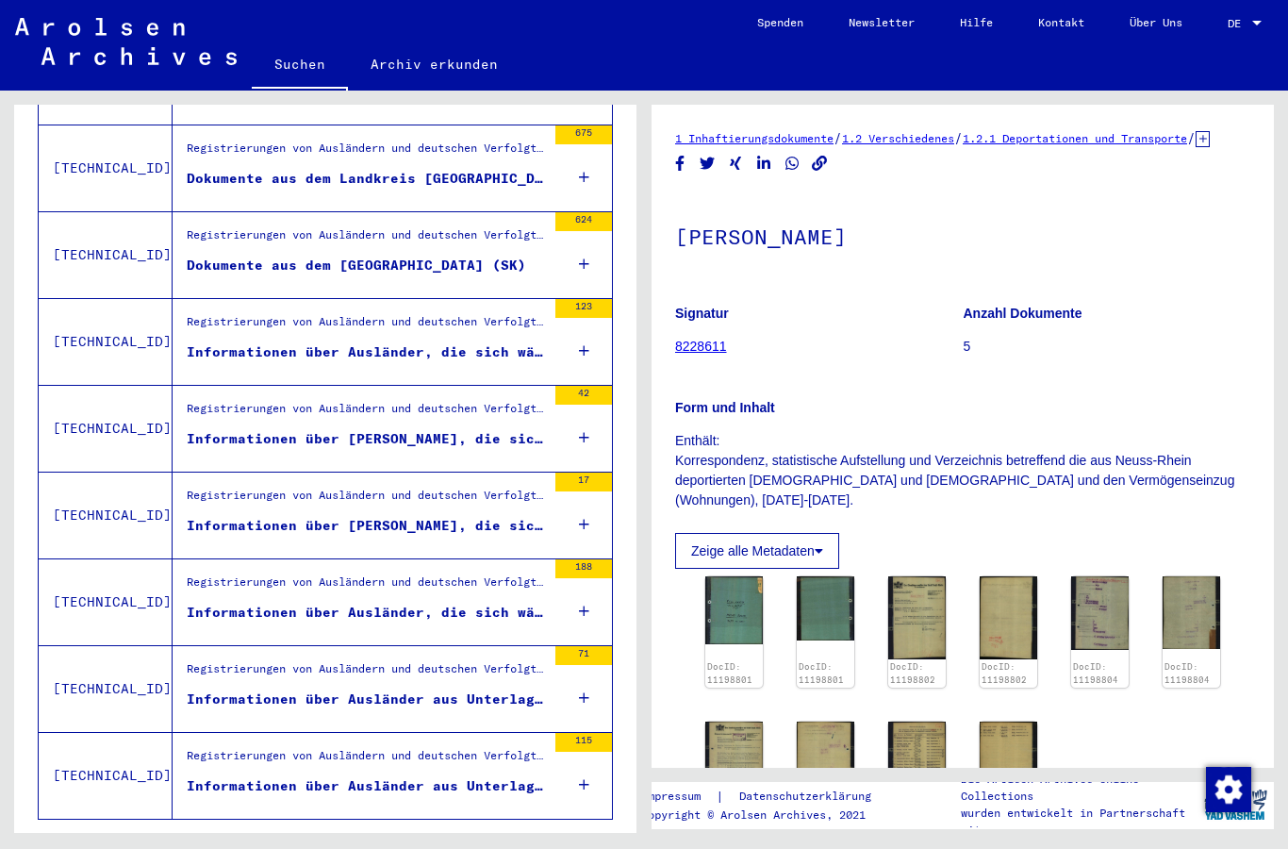
click at [430, 751] on div "Registrierungen von Ausländern und deutschen Verfolgten durch öffentliche Einri…" at bounding box center [366, 760] width 359 height 26
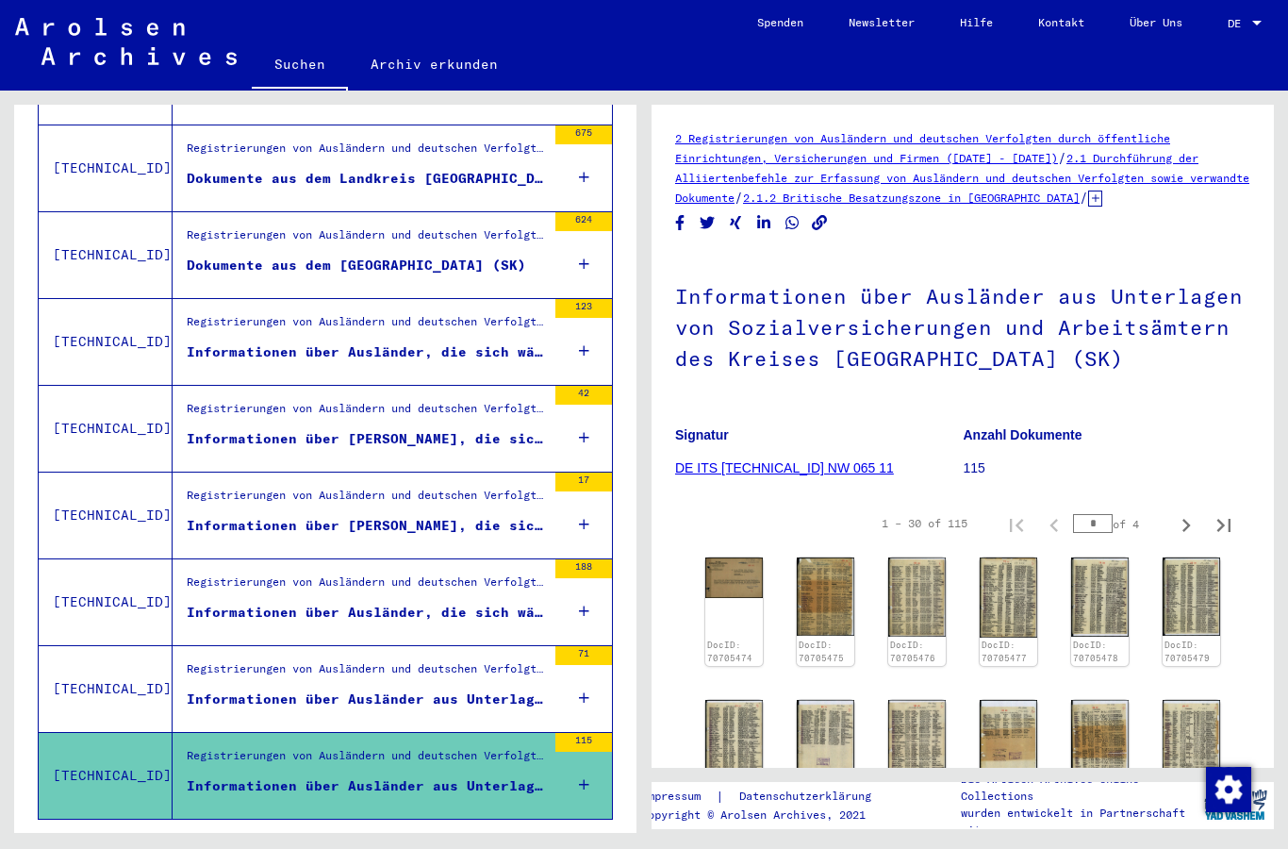
click at [735, 587] on img at bounding box center [734, 577] width 58 height 41
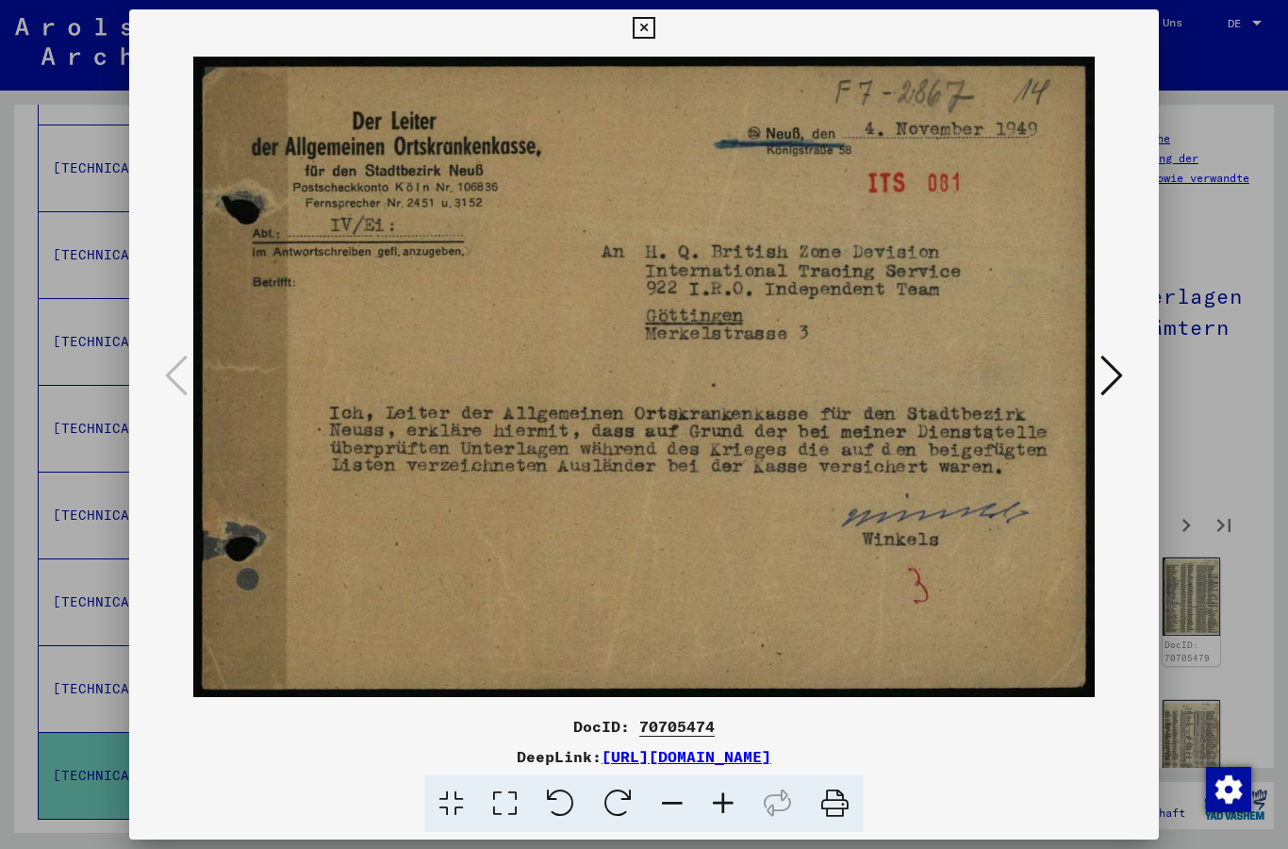
click at [1117, 384] on icon at bounding box center [1111, 375] width 23 height 45
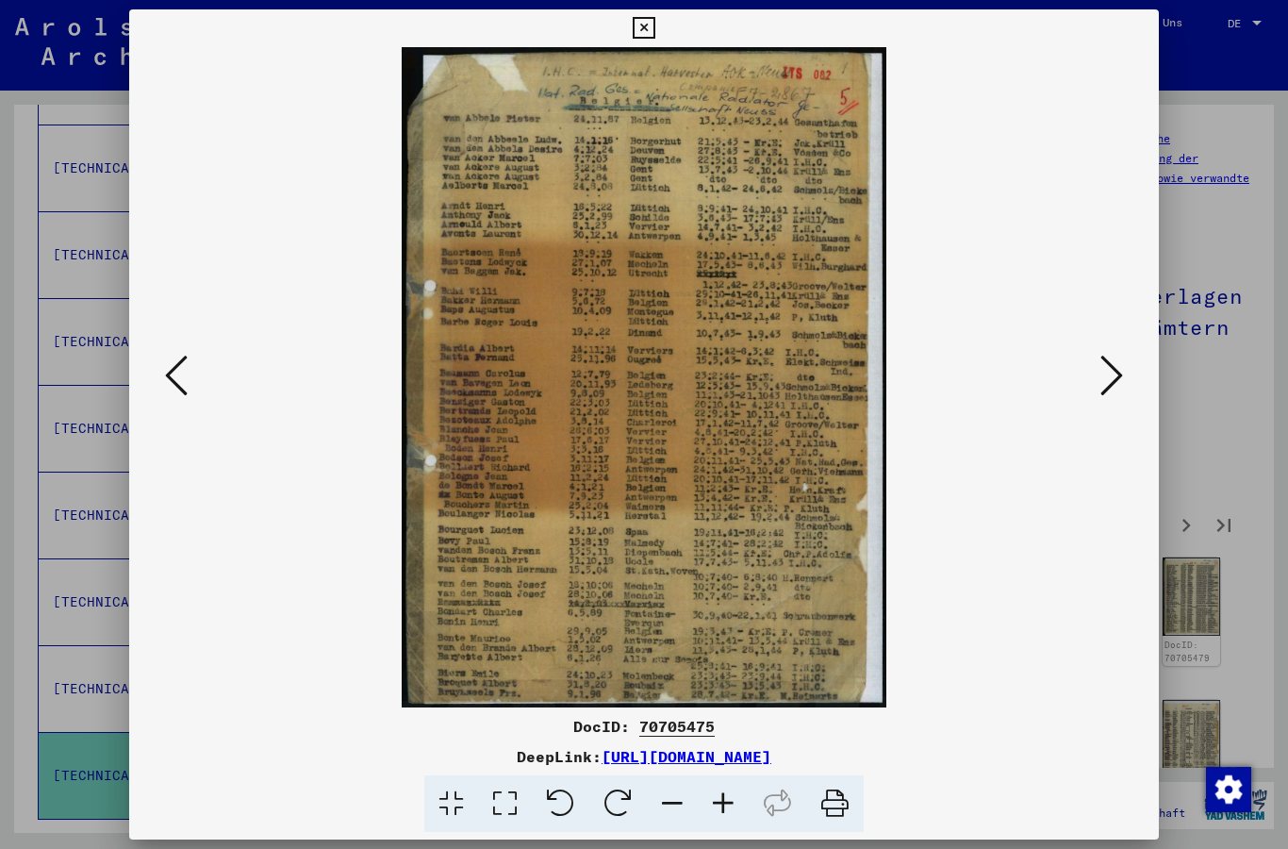
click at [1114, 383] on icon at bounding box center [1111, 375] width 23 height 45
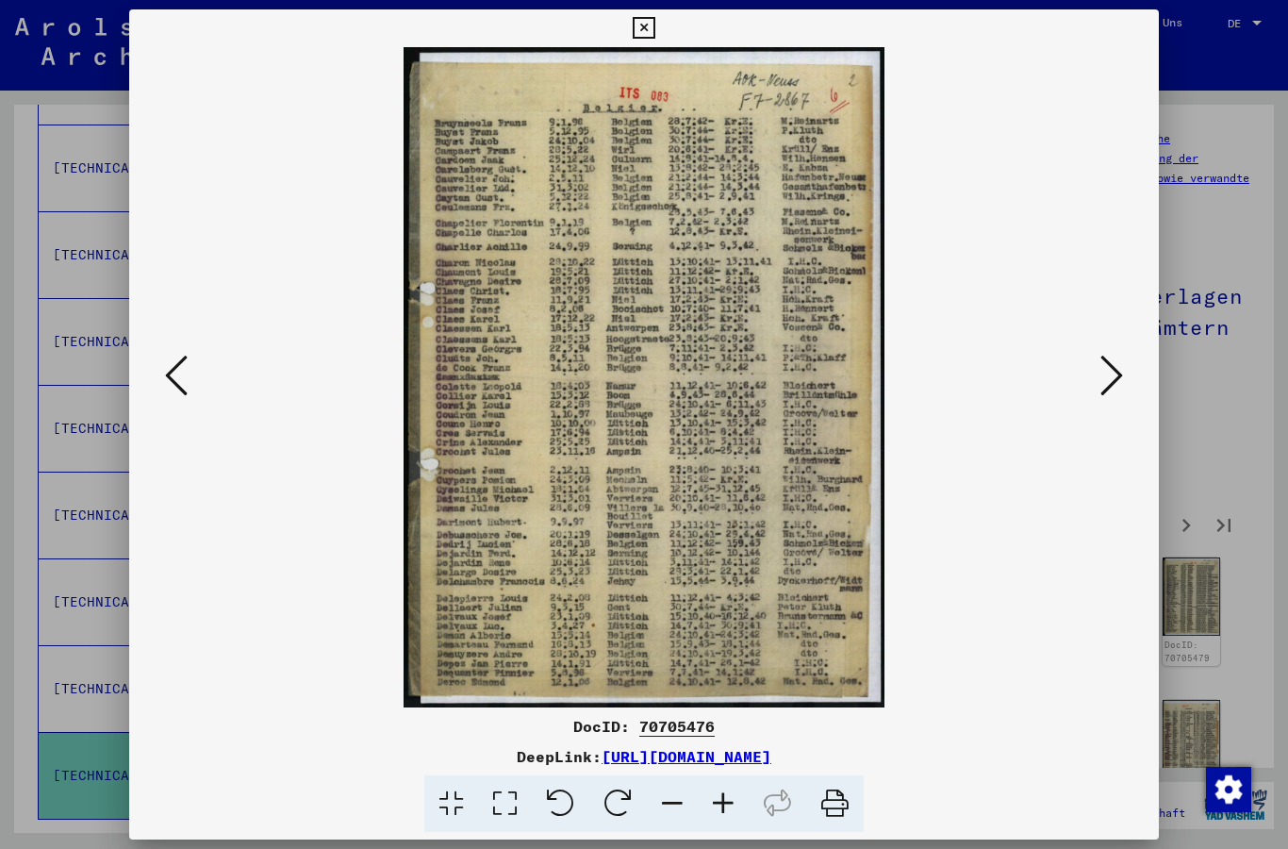
click at [1123, 384] on icon at bounding box center [1111, 375] width 23 height 45
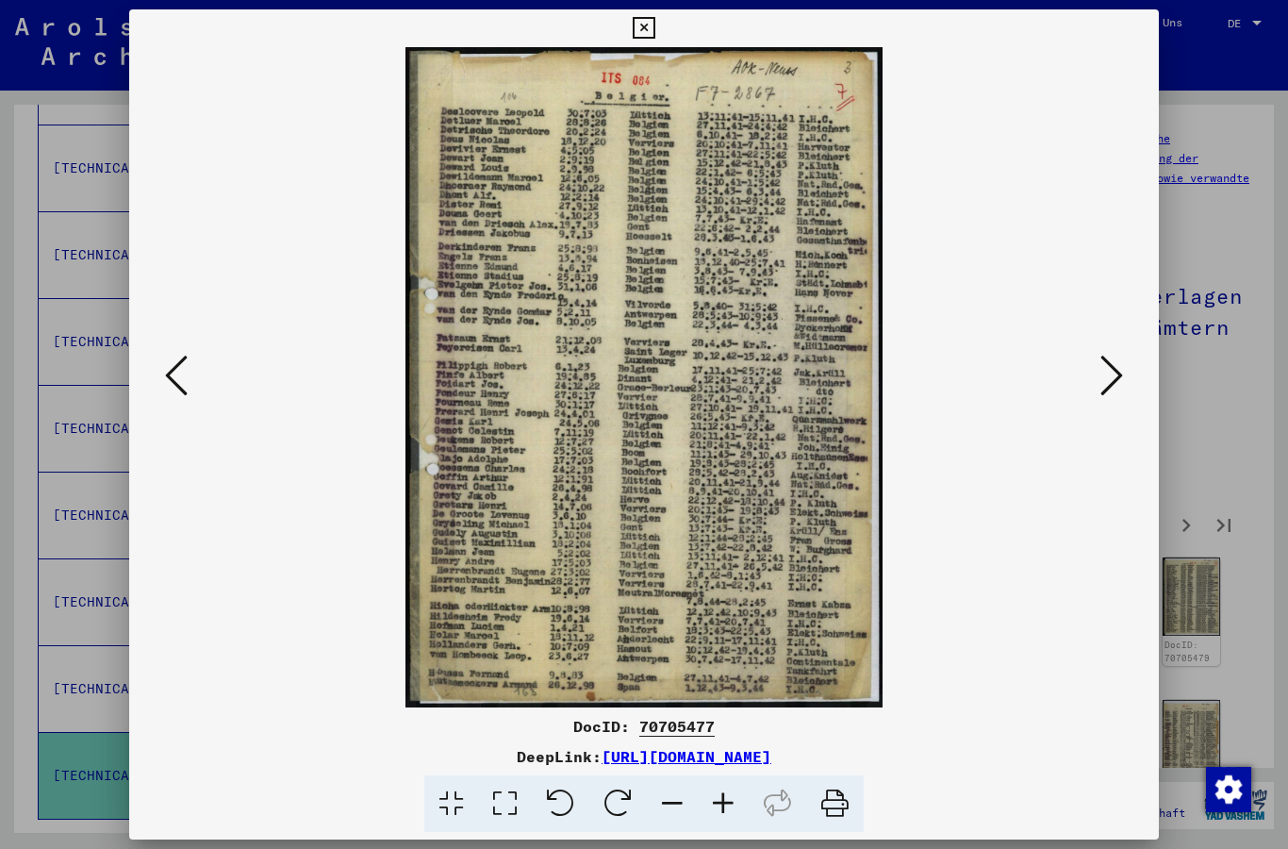
click at [1125, 388] on button at bounding box center [1112, 377] width 34 height 54
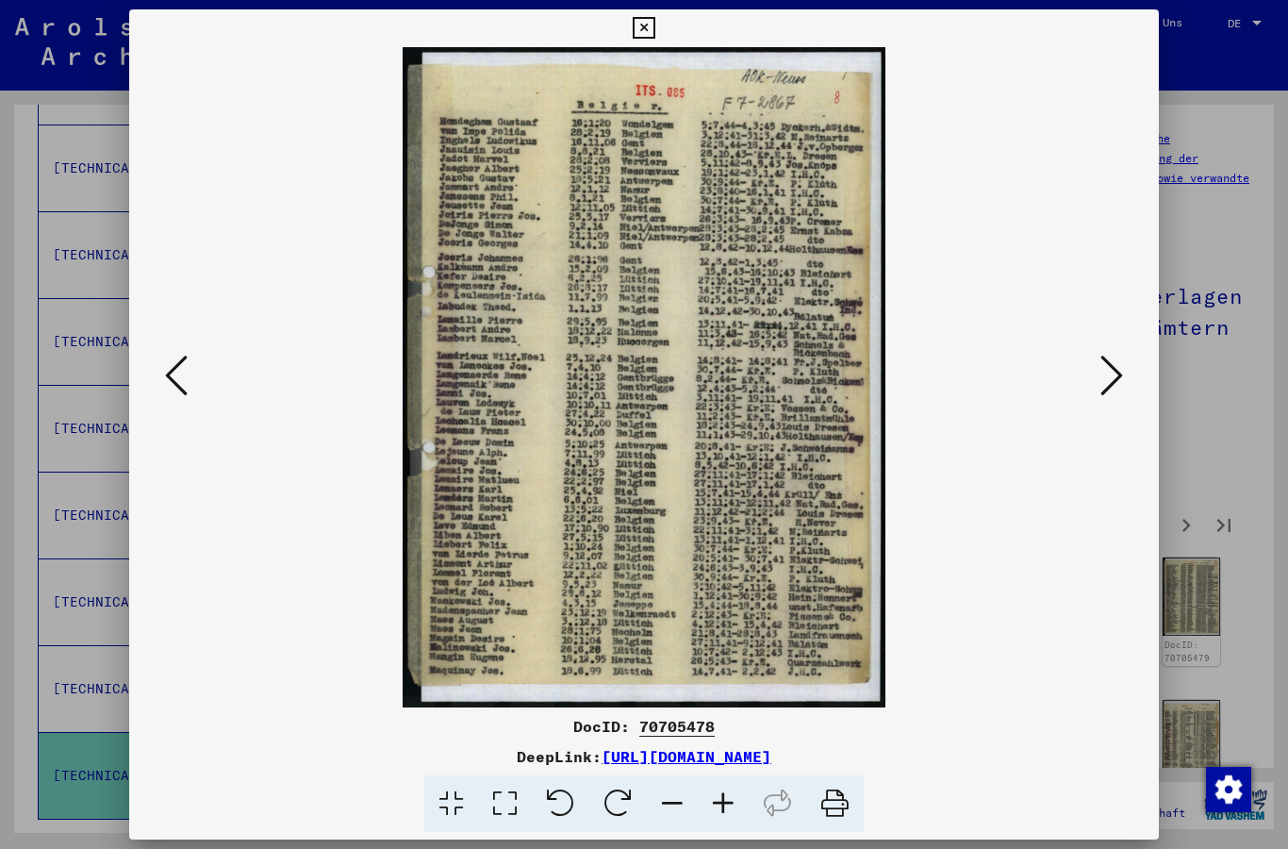
click at [1114, 394] on icon at bounding box center [1111, 375] width 23 height 45
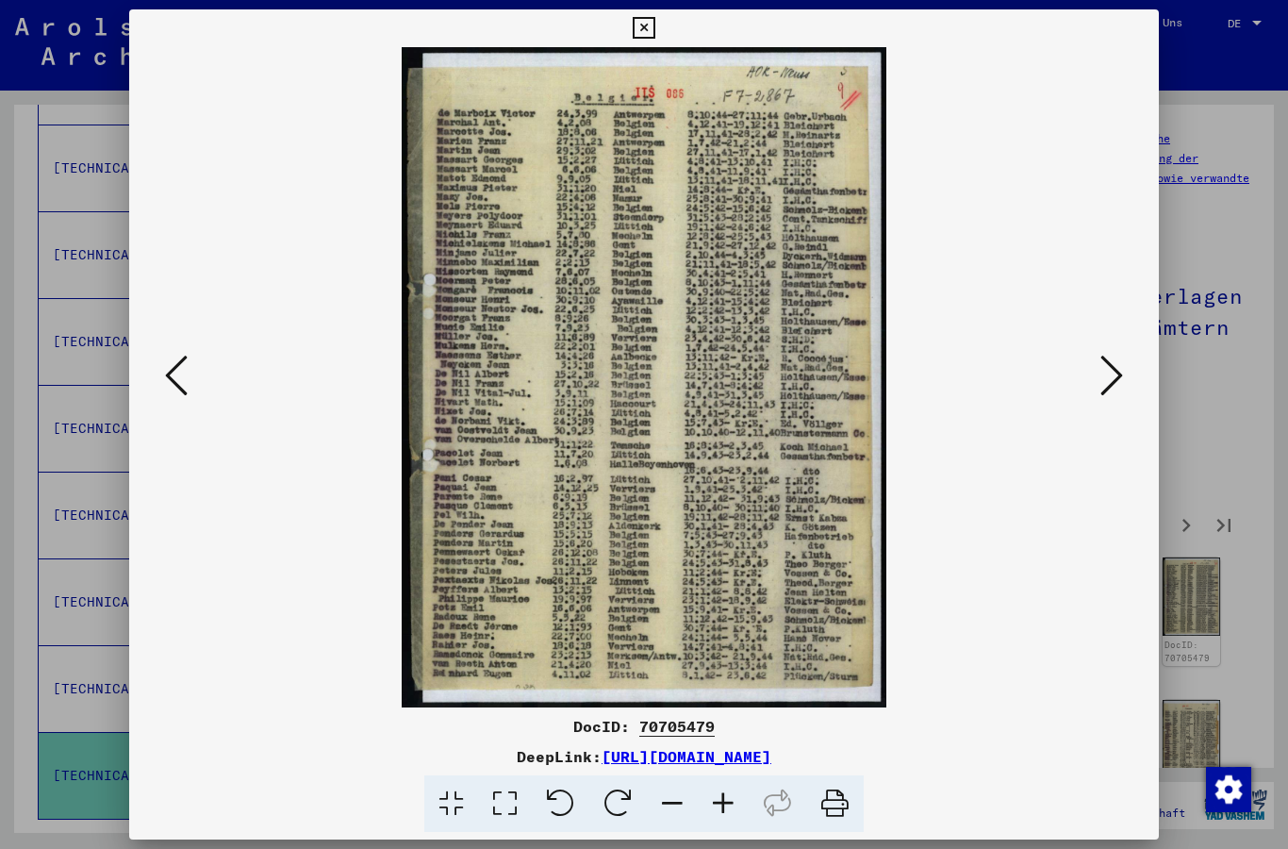
click at [654, 28] on icon at bounding box center [644, 28] width 22 height 23
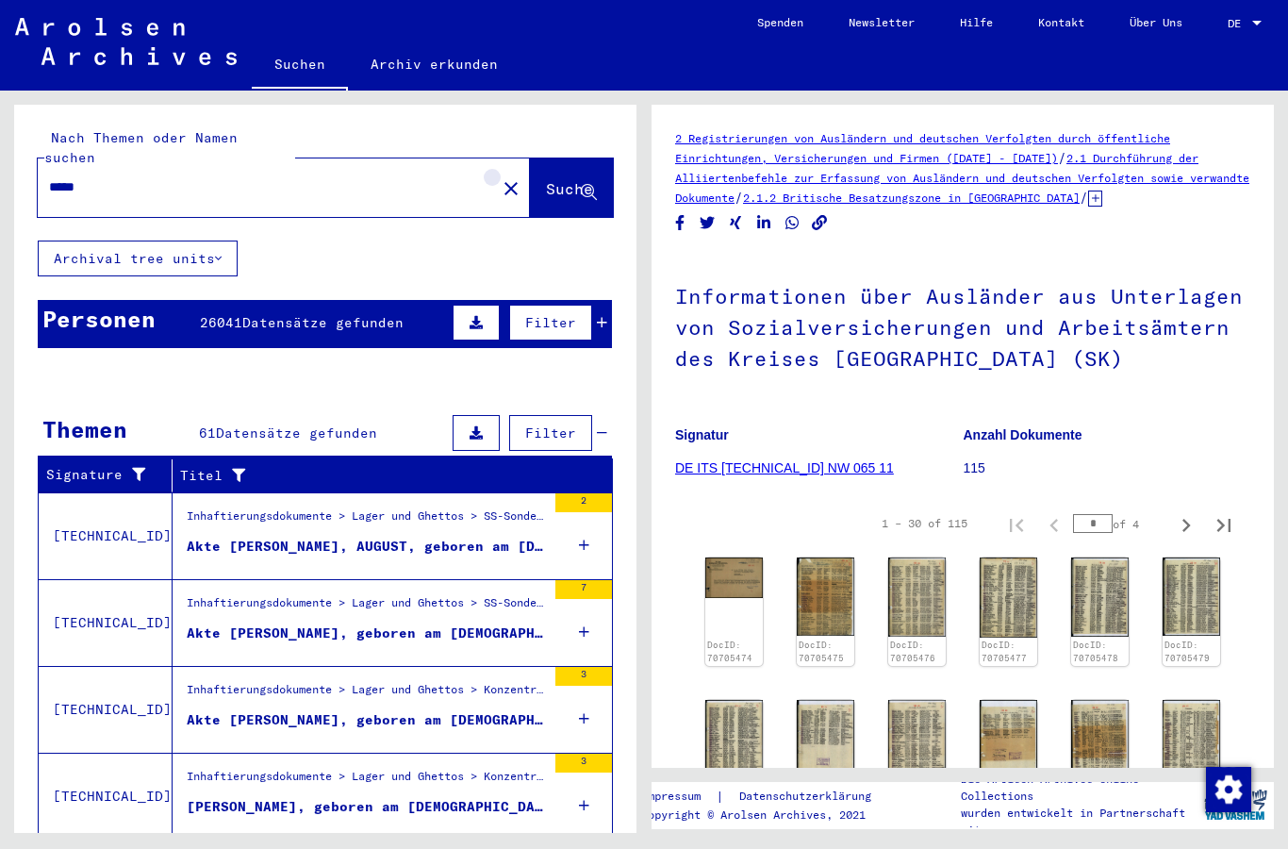
click at [492, 169] on button "close" at bounding box center [511, 188] width 38 height 38
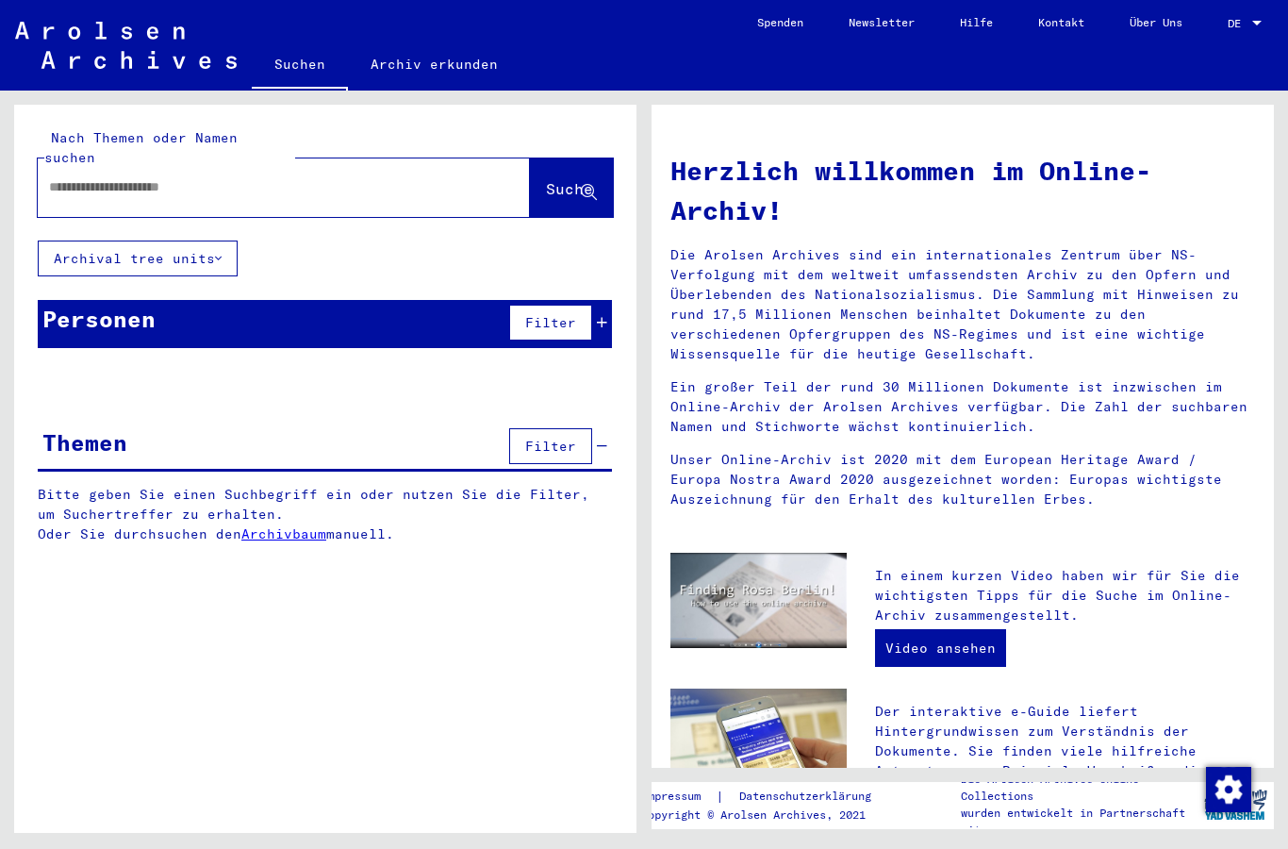
click at [394, 190] on div at bounding box center [284, 187] width 492 height 58
click at [399, 177] on input "text" at bounding box center [261, 187] width 424 height 20
type input "*******"
click at [586, 184] on button "Suche" at bounding box center [571, 187] width 83 height 58
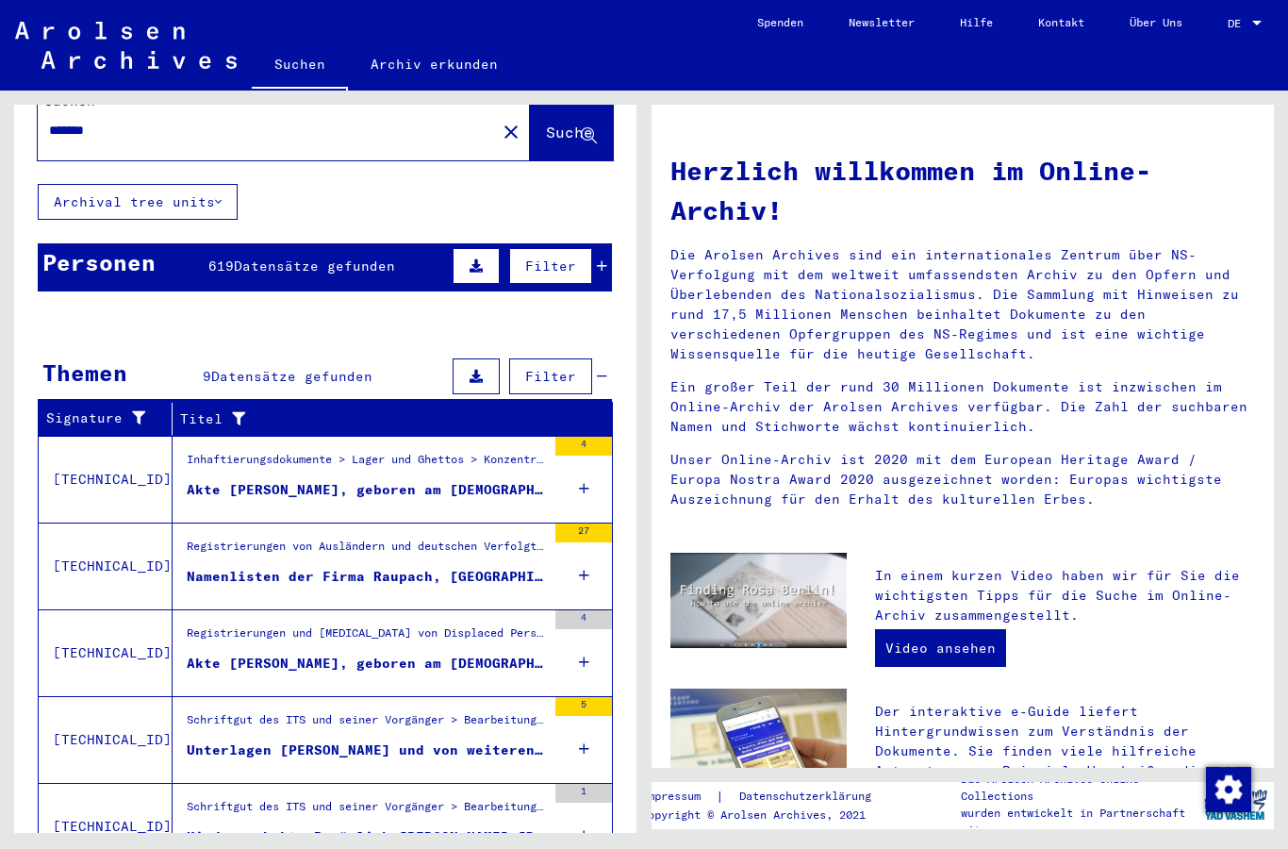
scroll to position [55, 0]
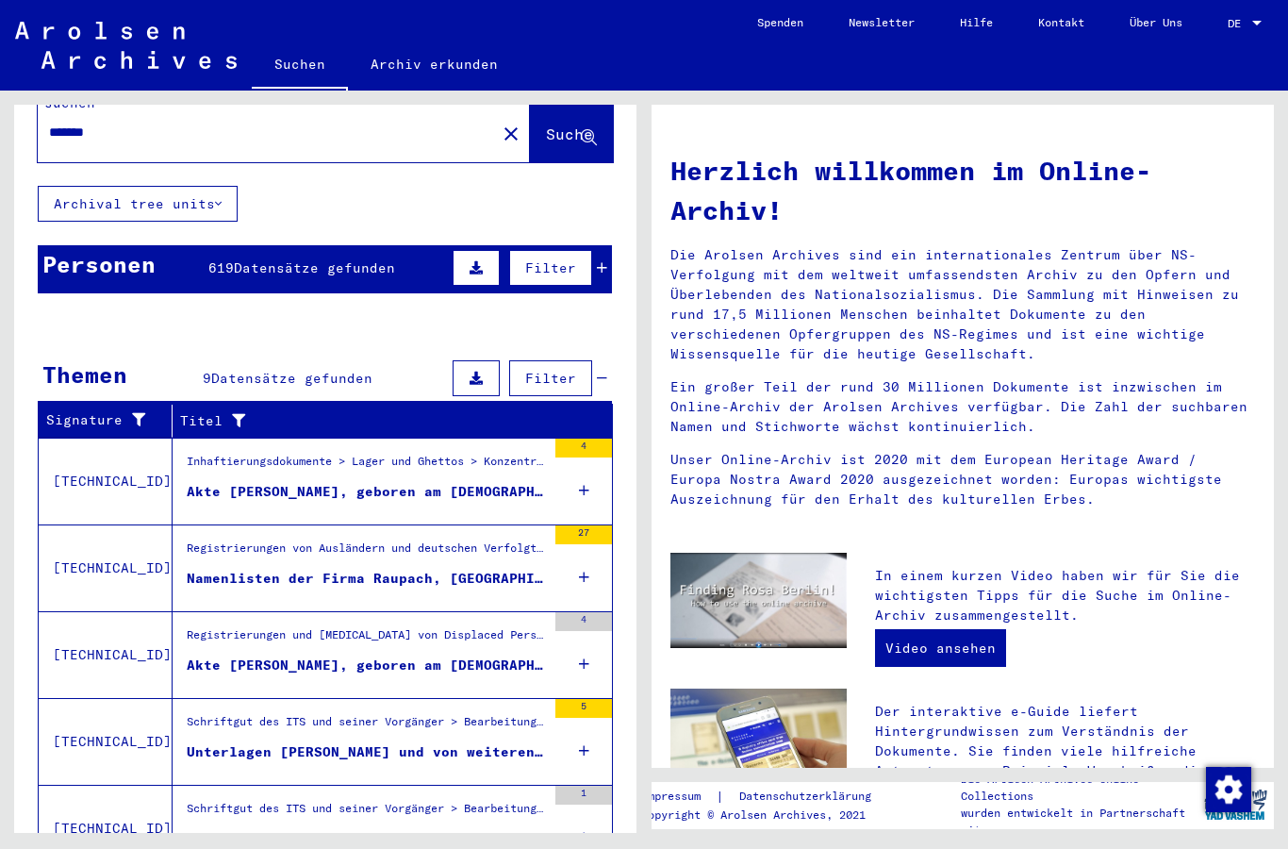
click at [424, 742] on div "Unterlagen [PERSON_NAME] und von weiteren Personen" at bounding box center [366, 752] width 359 height 20
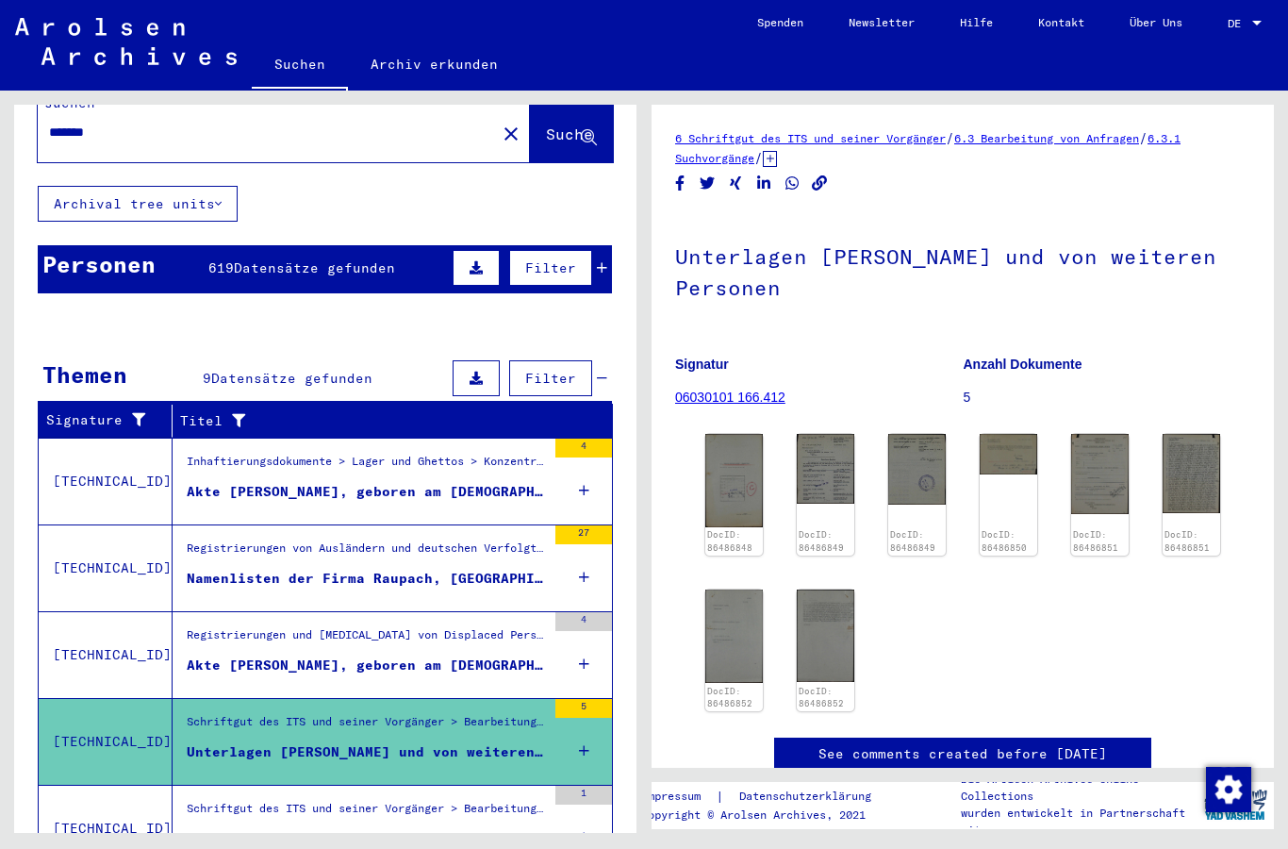
click at [730, 501] on img at bounding box center [734, 480] width 58 height 92
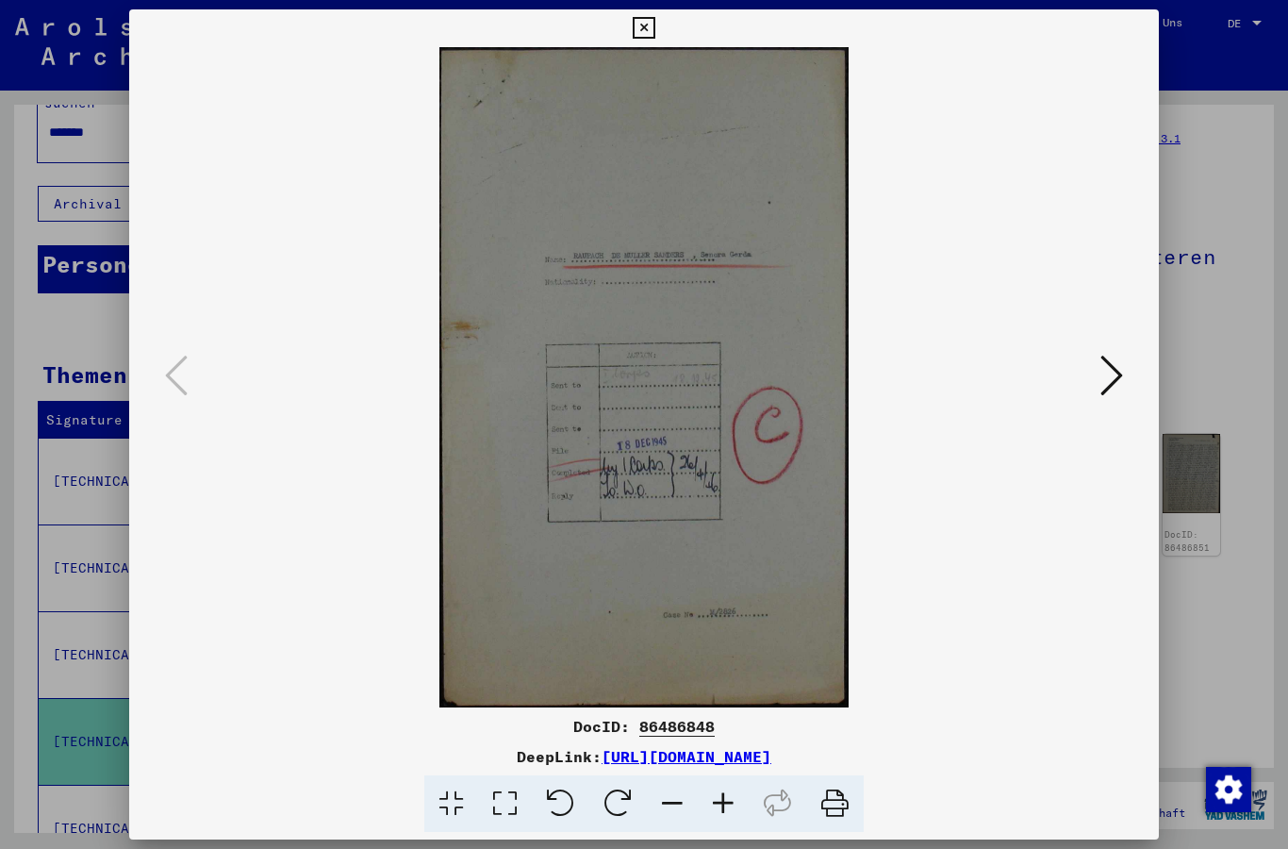
click at [1109, 375] on icon at bounding box center [1111, 375] width 23 height 45
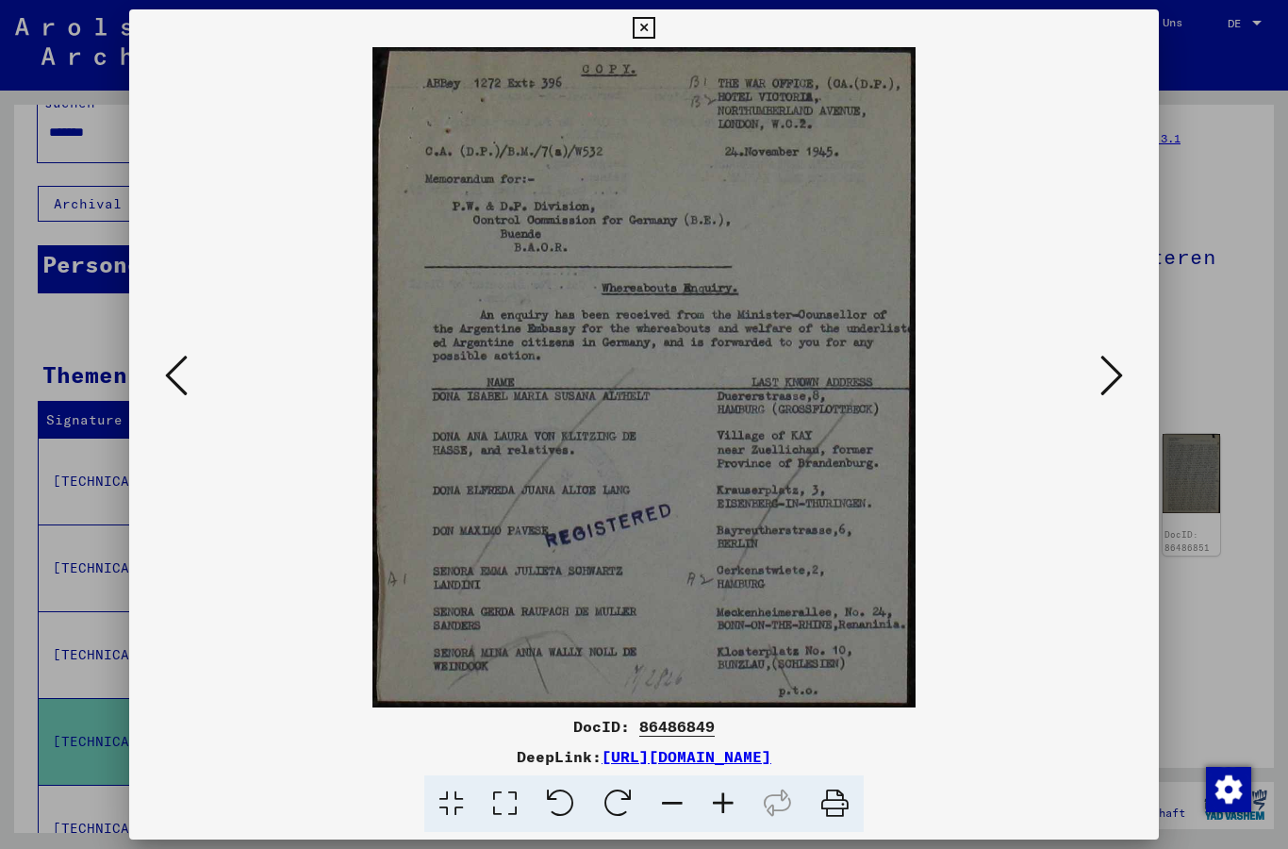
click at [1114, 383] on icon at bounding box center [1111, 375] width 23 height 45
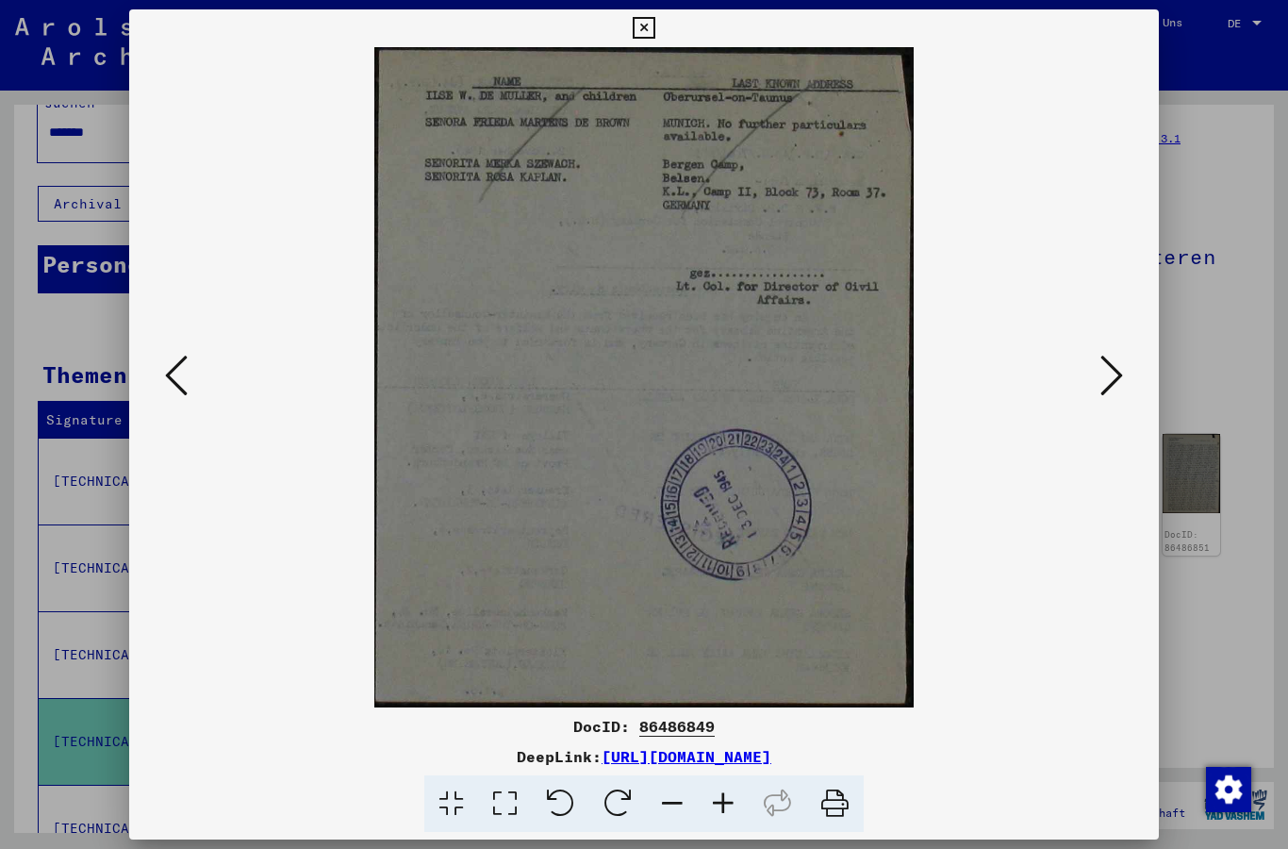
click at [1106, 386] on icon at bounding box center [1111, 375] width 23 height 45
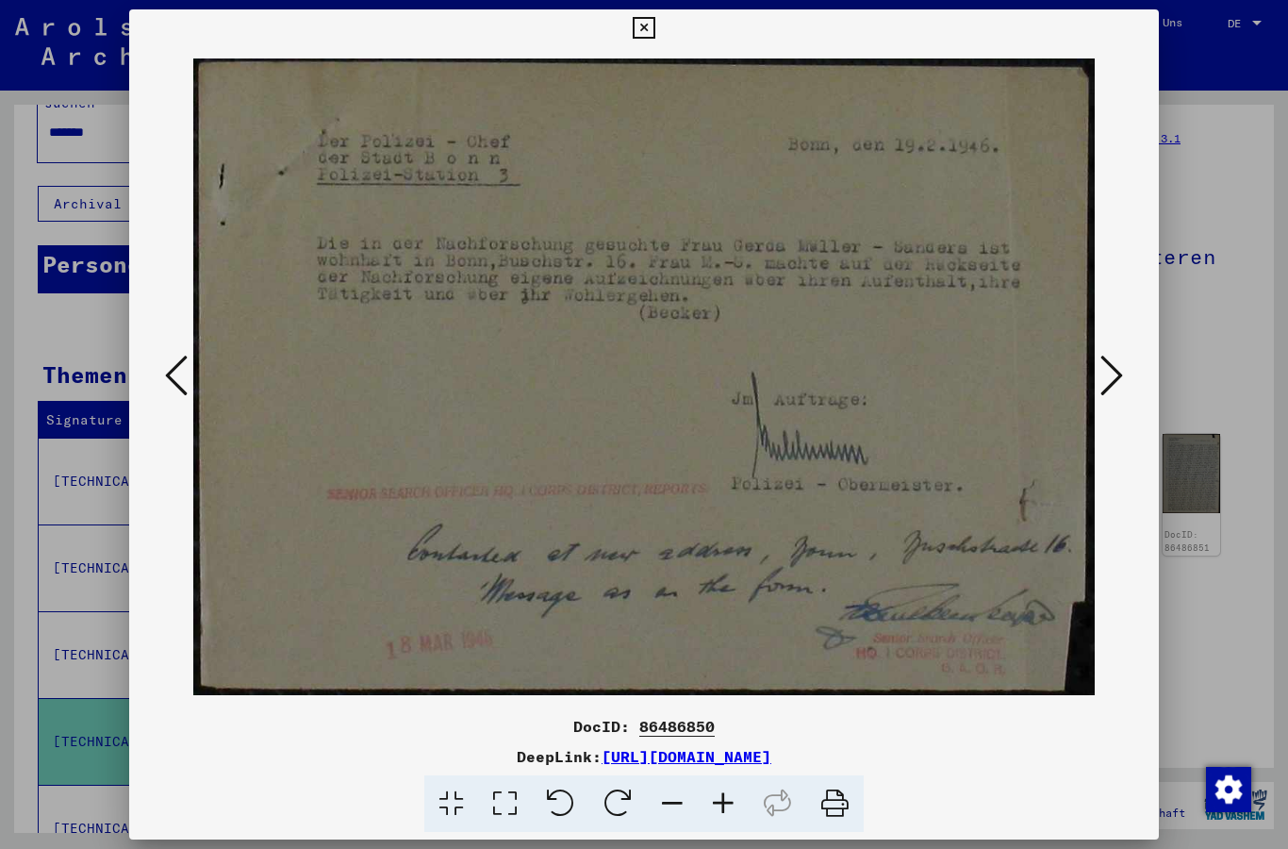
click at [1104, 388] on icon at bounding box center [1111, 375] width 23 height 45
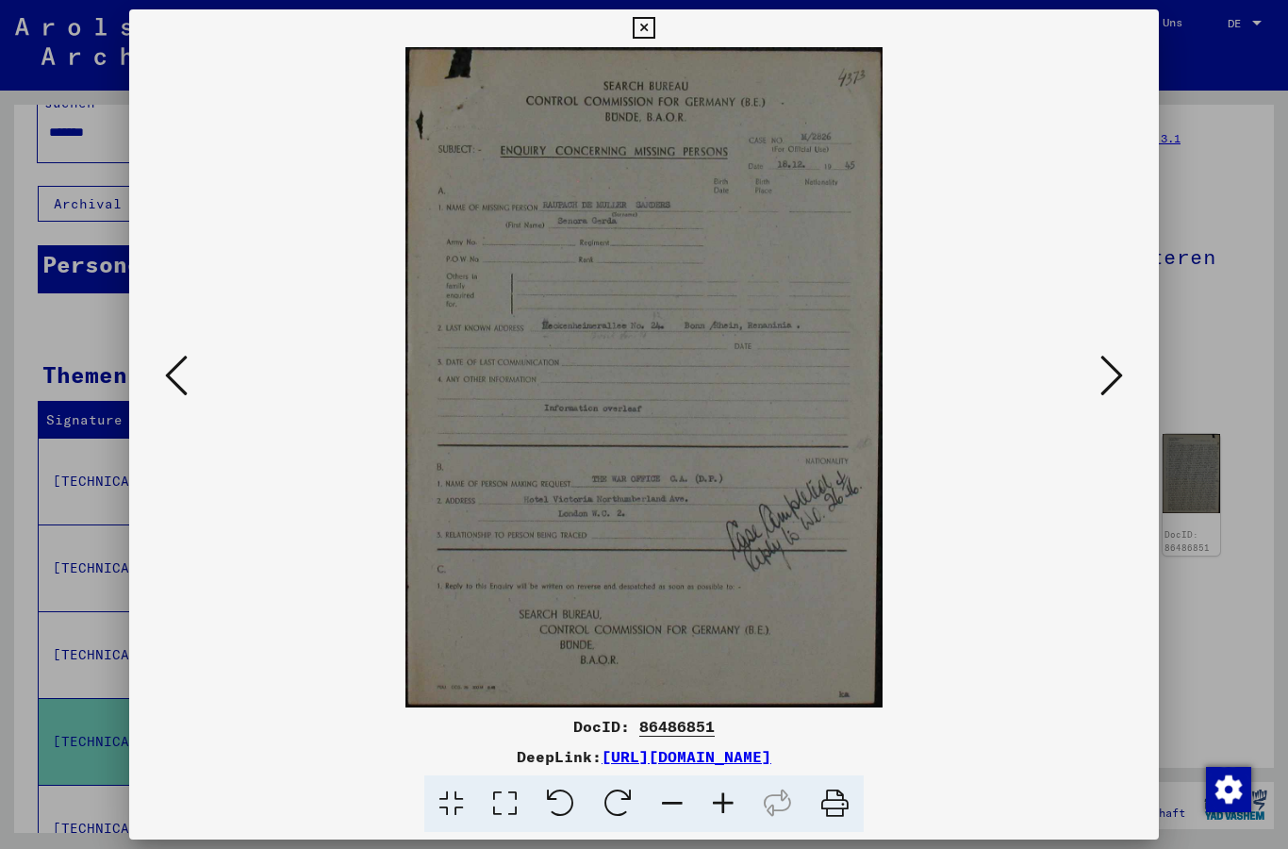
click at [1105, 388] on icon at bounding box center [1111, 375] width 23 height 45
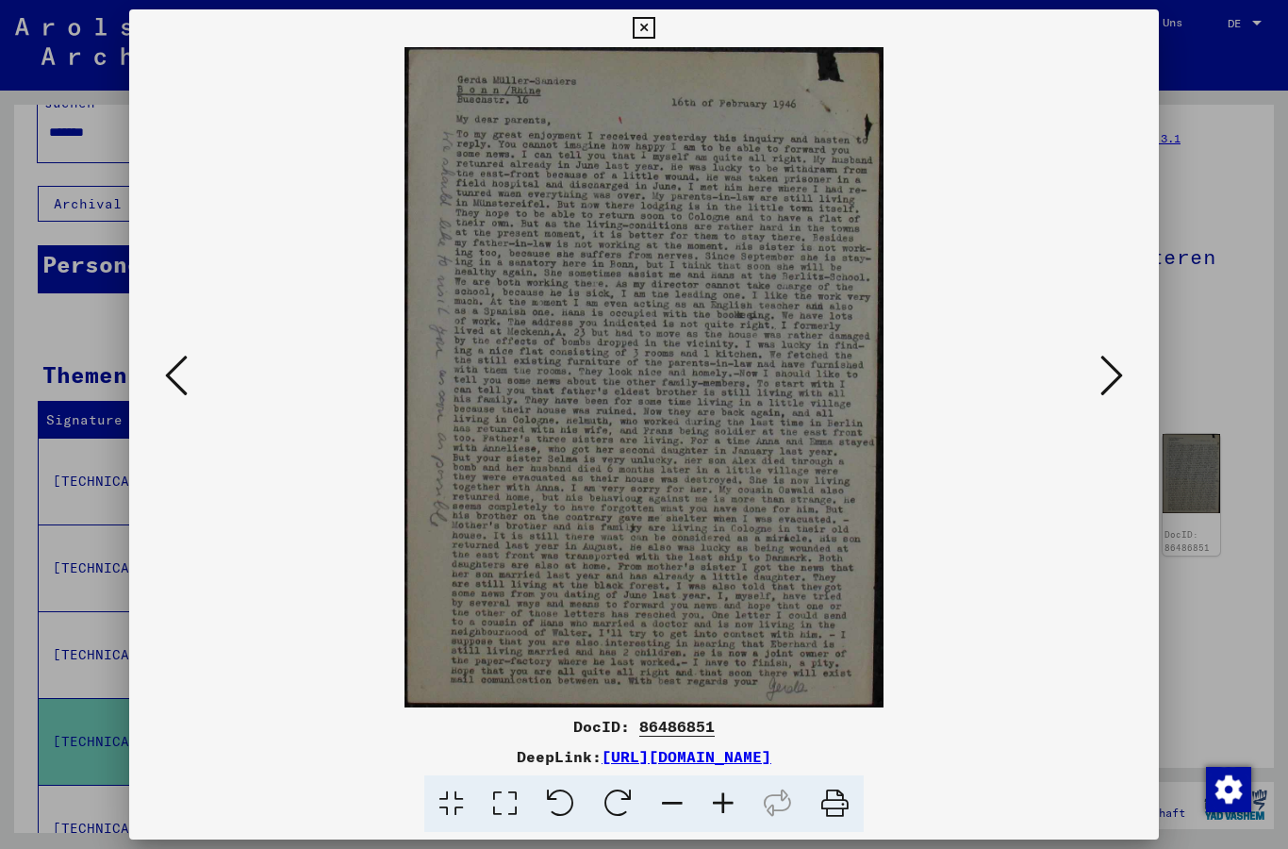
click at [654, 33] on icon at bounding box center [644, 28] width 22 height 23
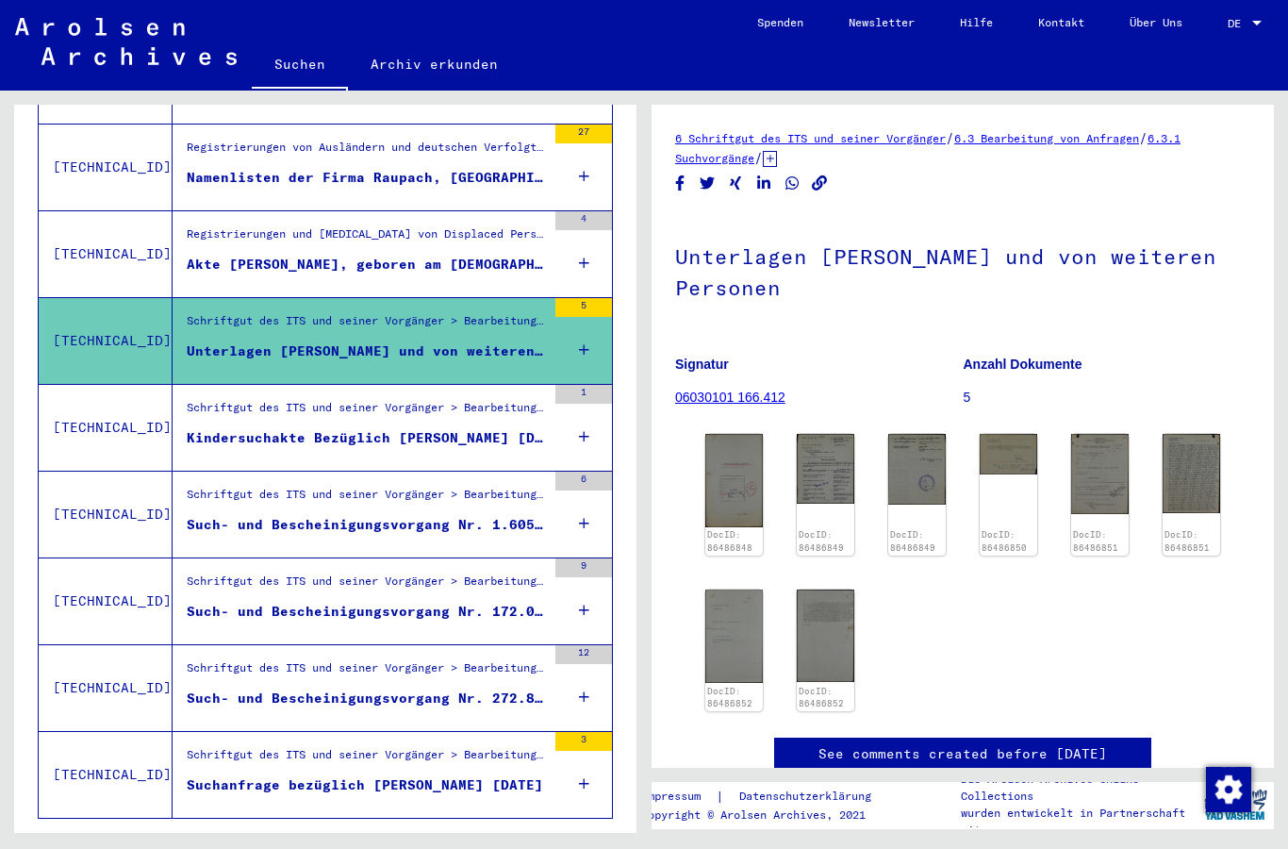
scroll to position [454, 0]
click at [501, 665] on div "Schriftgut des ITS und seiner Vorgänger > Bearbeitung von Anfragen > Fallbezoge…" at bounding box center [366, 673] width 359 height 26
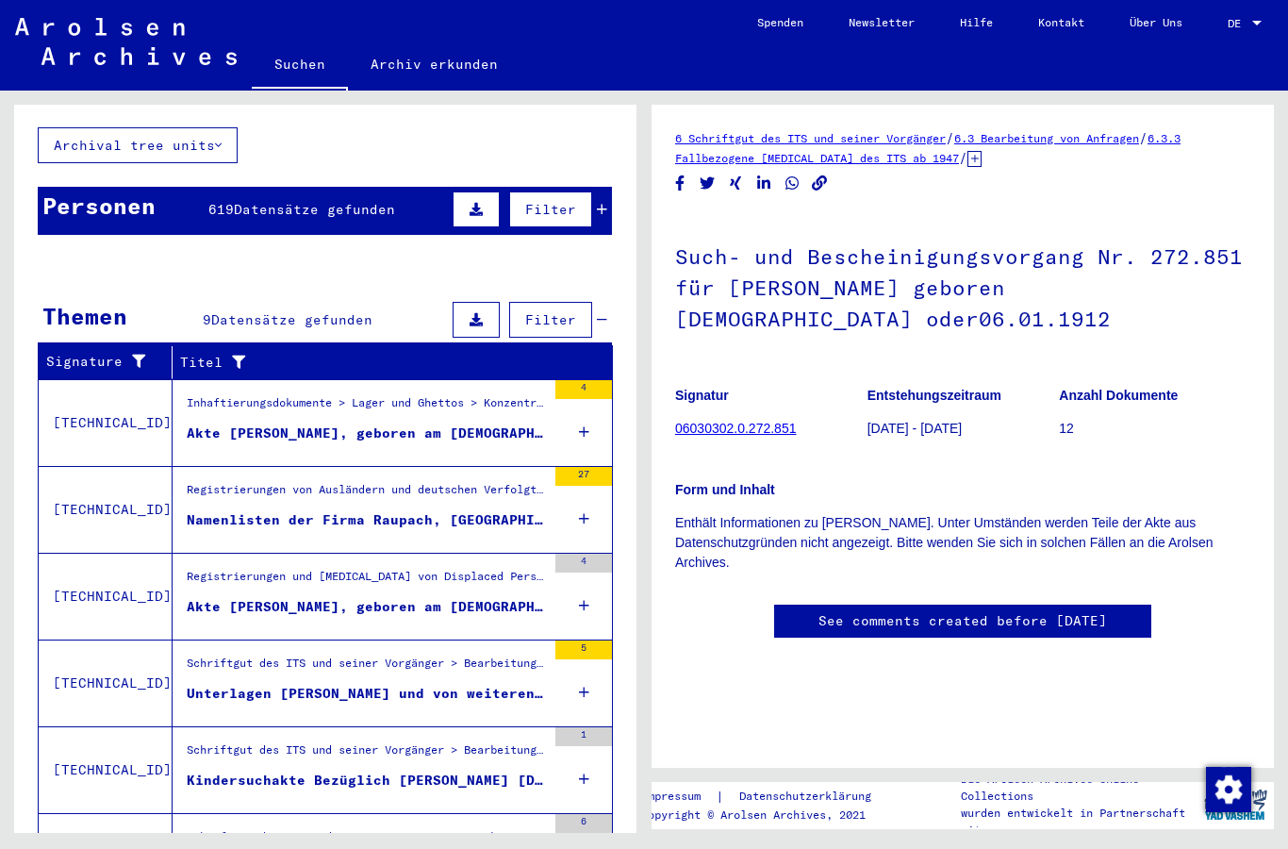
scroll to position [113, 0]
click at [398, 510] on div "Namenlisten der Firma Raupach, [GEOGRAPHIC_DATA]" at bounding box center [366, 520] width 359 height 20
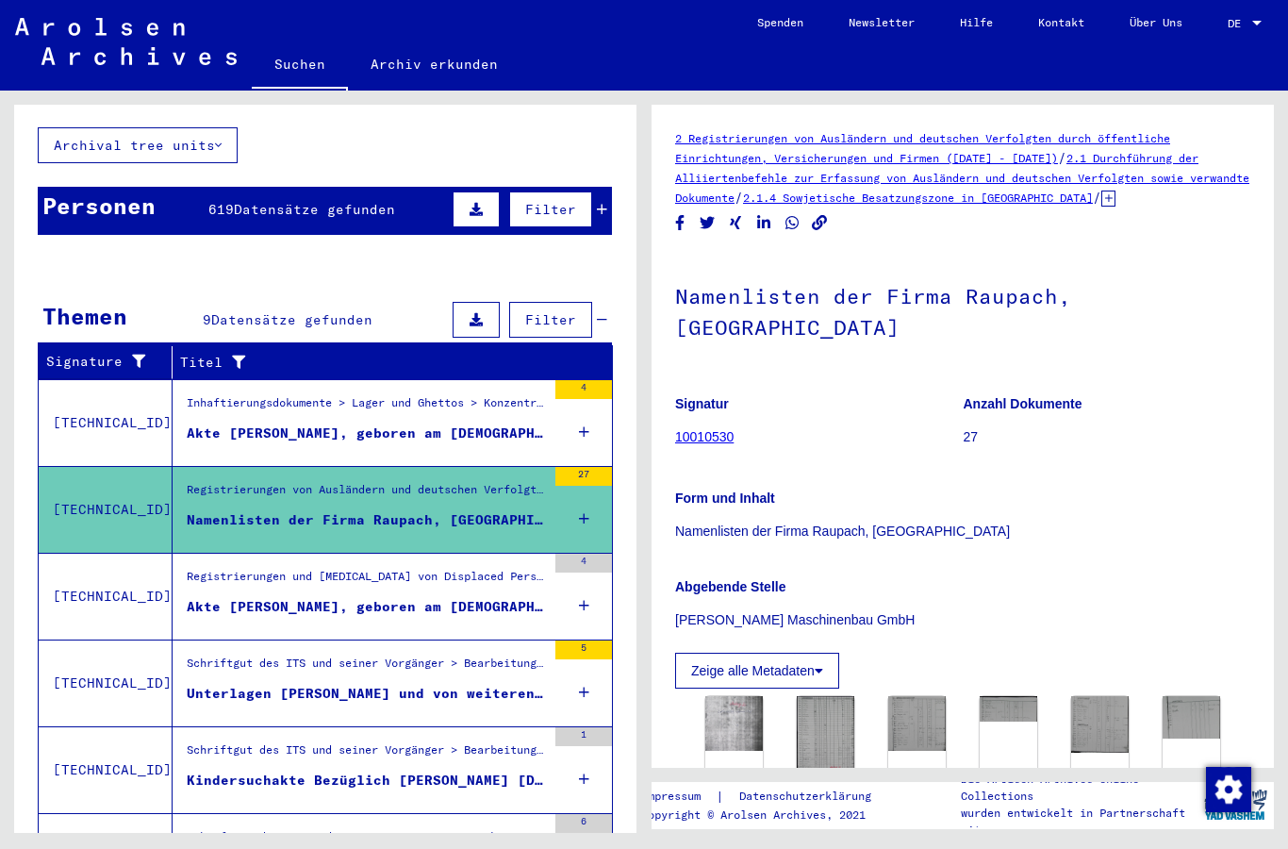
click at [436, 423] on div "Akte [PERSON_NAME], geboren am [DEMOGRAPHIC_DATA]" at bounding box center [366, 433] width 359 height 20
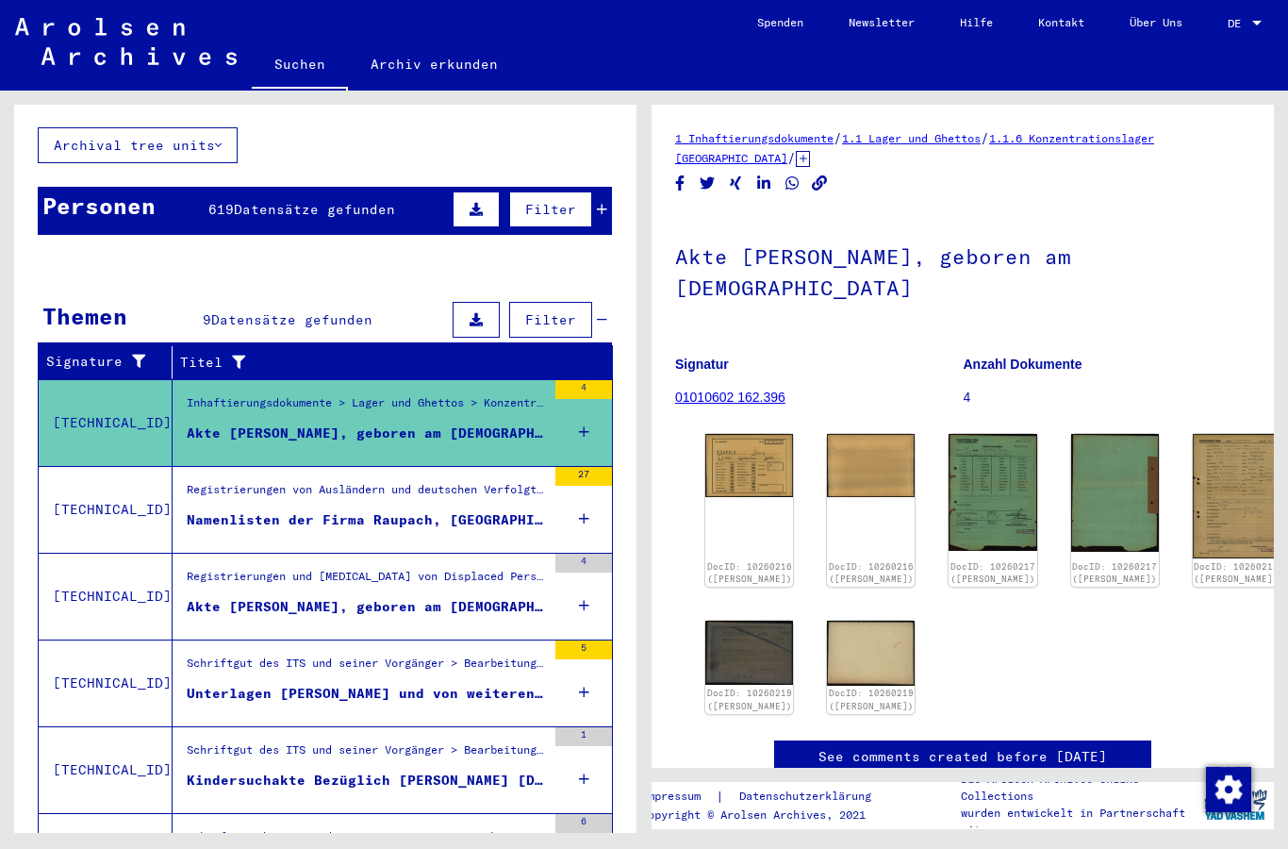
click at [722, 561] on link "DocID: 10260216 ([PERSON_NAME])" at bounding box center [749, 573] width 85 height 24
click at [730, 454] on img at bounding box center [749, 465] width 88 height 63
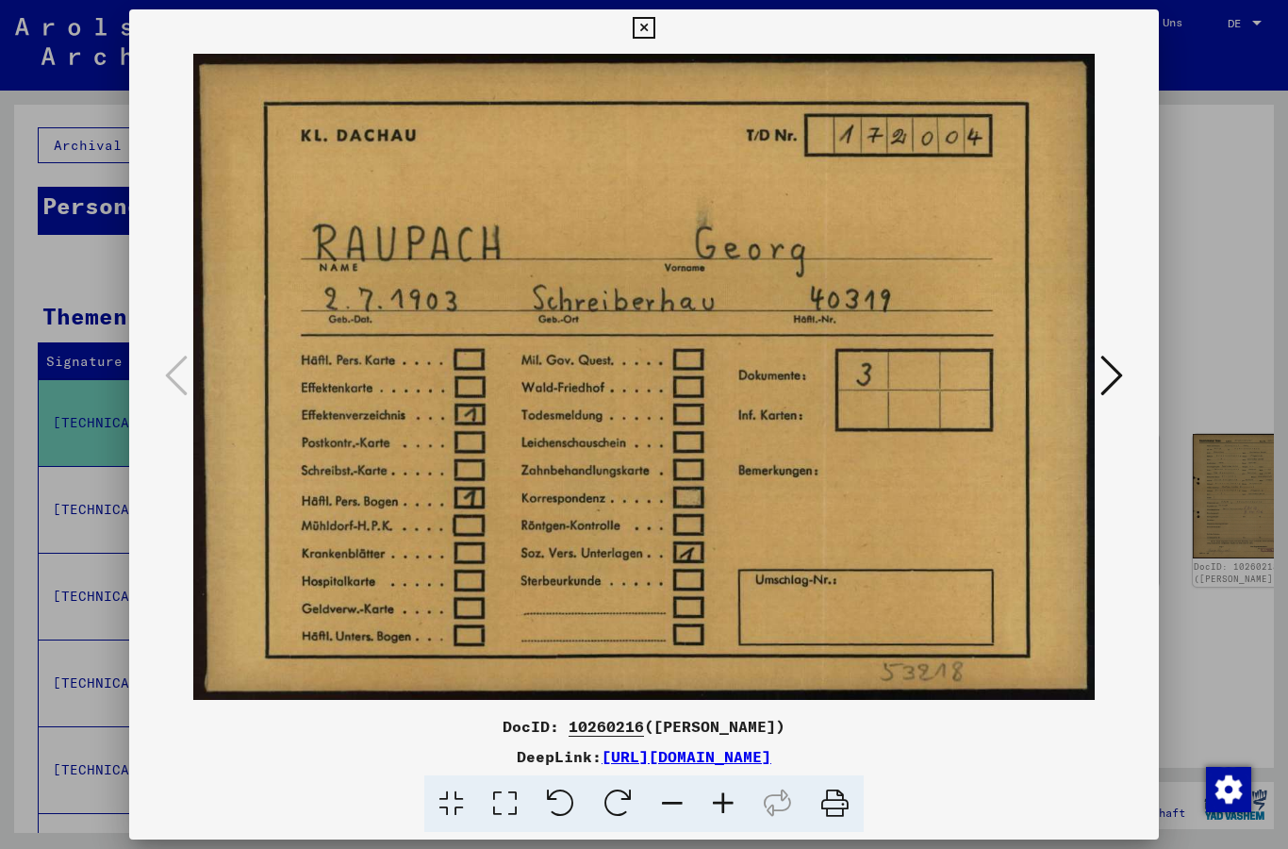
click at [1115, 381] on icon at bounding box center [1111, 375] width 23 height 45
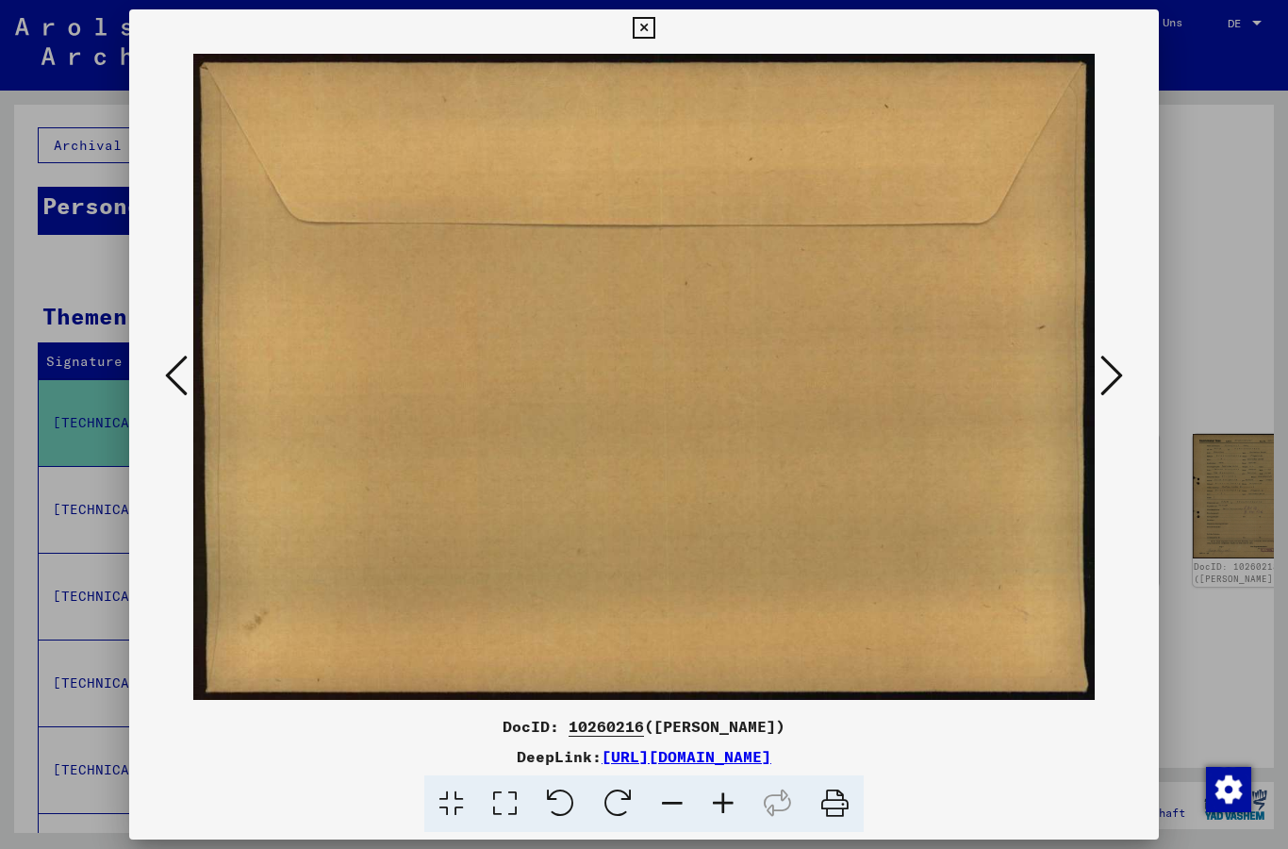
click at [1121, 381] on icon at bounding box center [1111, 375] width 23 height 45
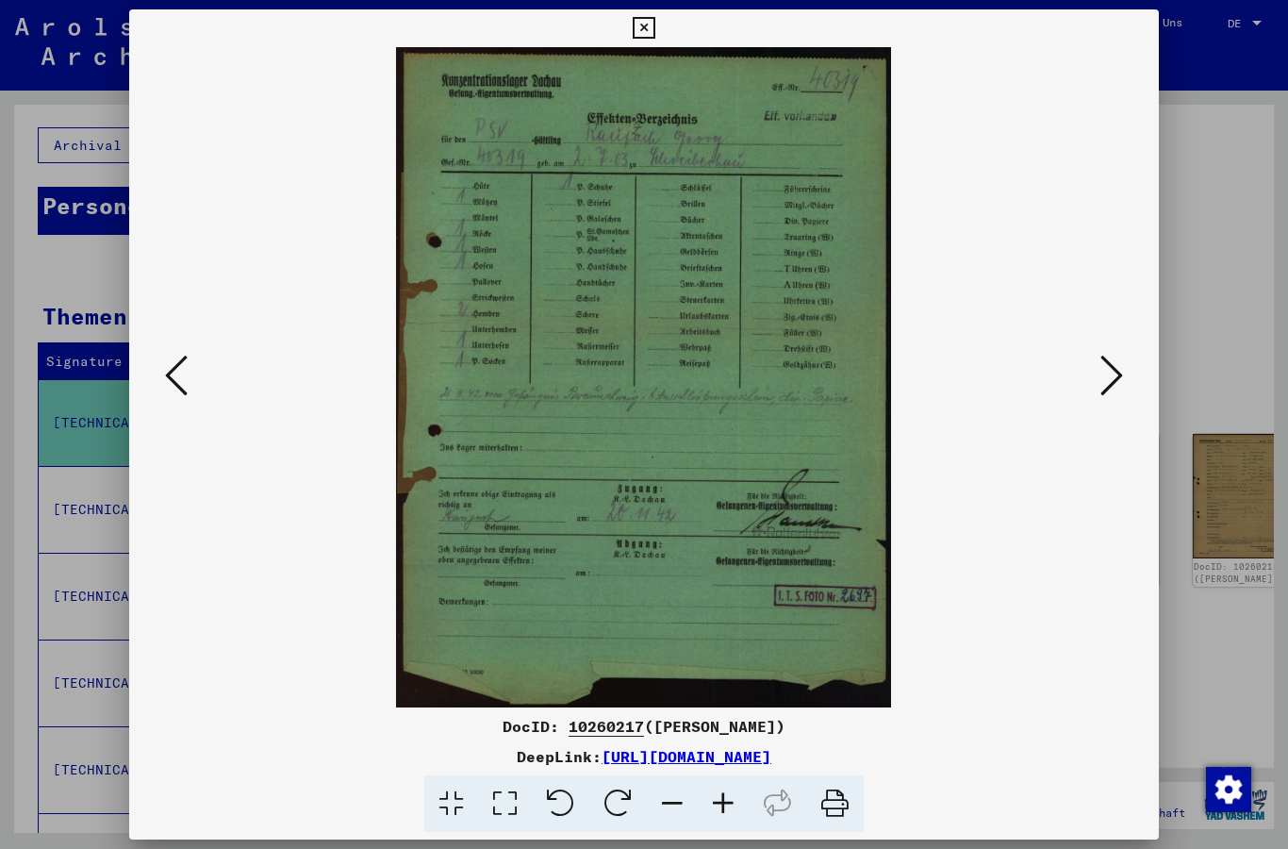
click at [1126, 381] on button at bounding box center [1112, 377] width 34 height 54
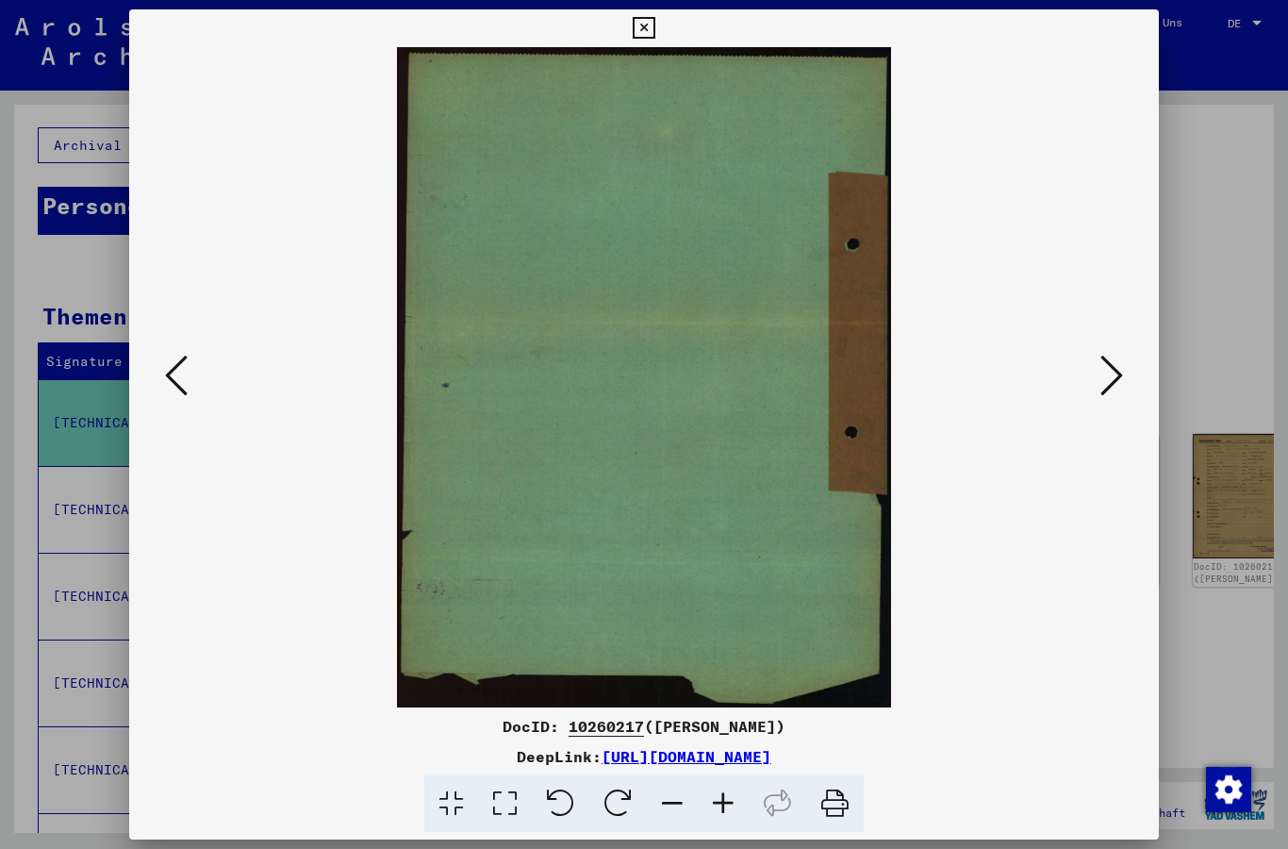
click at [1122, 385] on icon at bounding box center [1111, 375] width 23 height 45
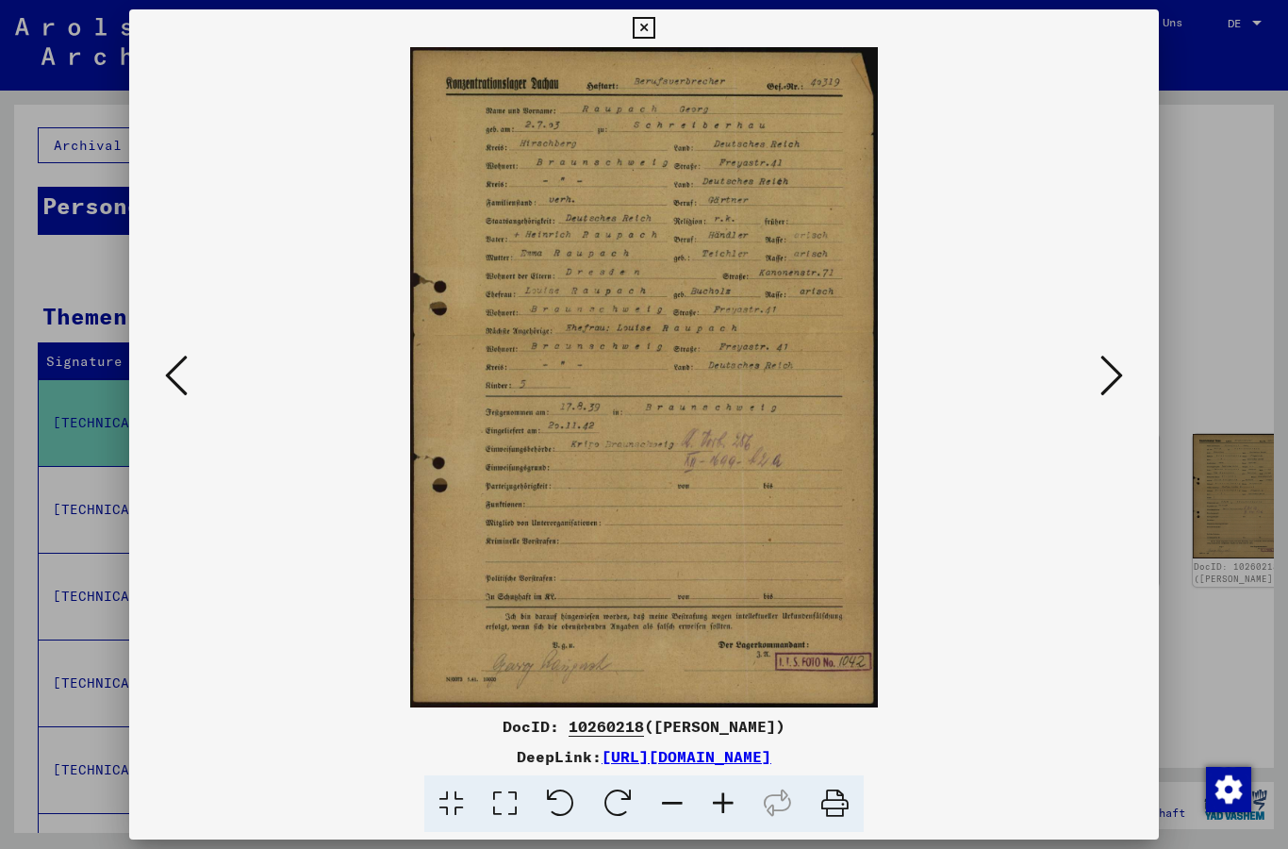
click at [654, 26] on icon at bounding box center [644, 28] width 22 height 23
